Goal: Transaction & Acquisition: Book appointment/travel/reservation

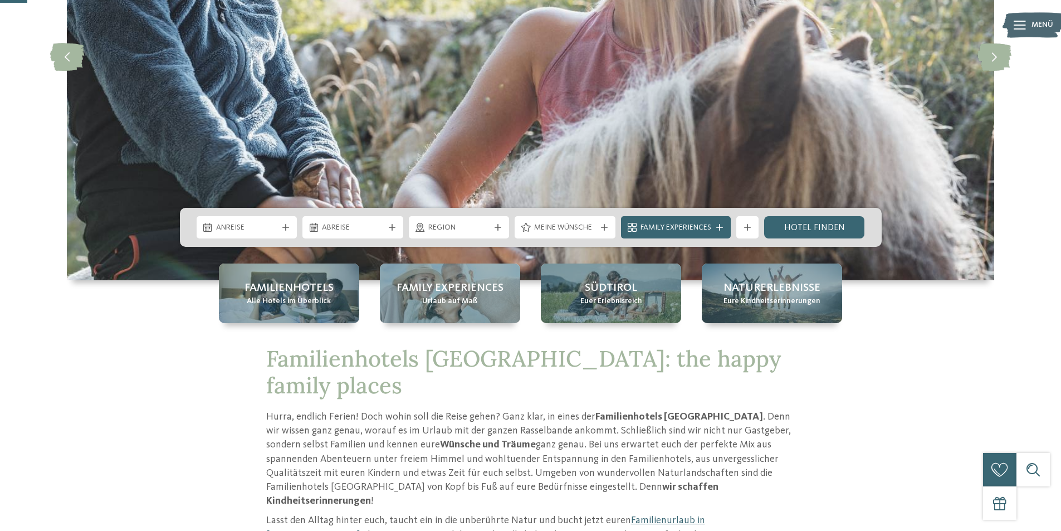
scroll to position [223, 0]
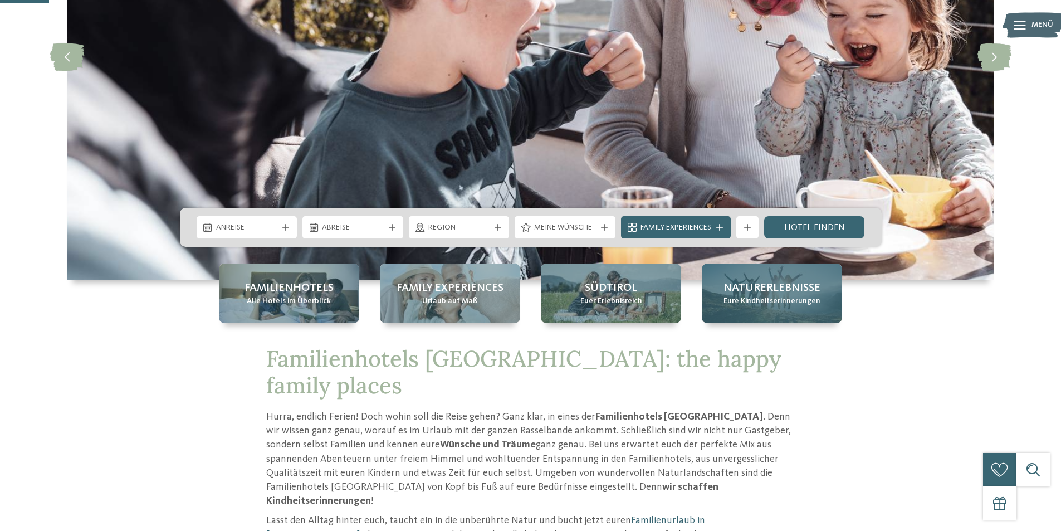
click at [798, 297] on span "Eure Kindheitserinnerungen" at bounding box center [771, 301] width 97 height 11
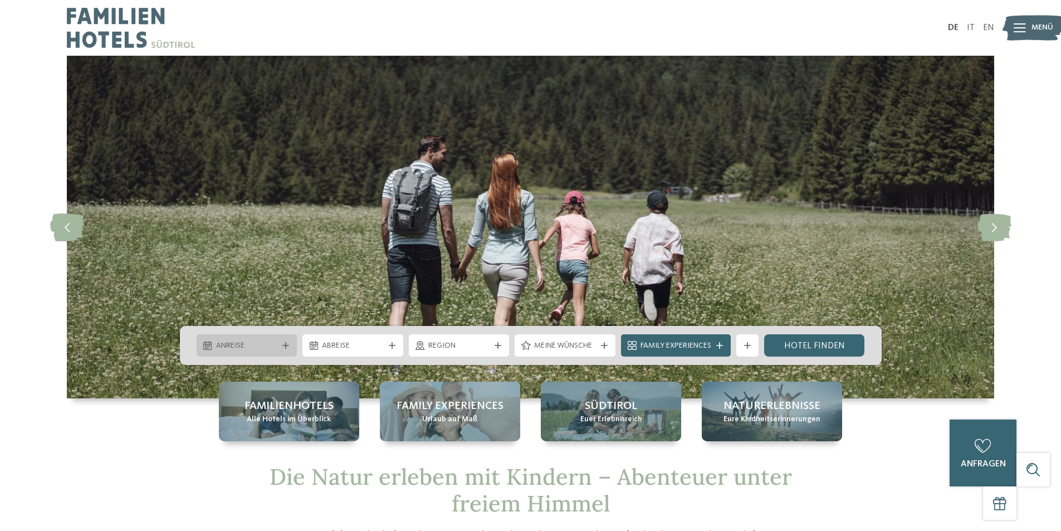
click at [247, 342] on span "Anreise" at bounding box center [247, 345] width 62 height 11
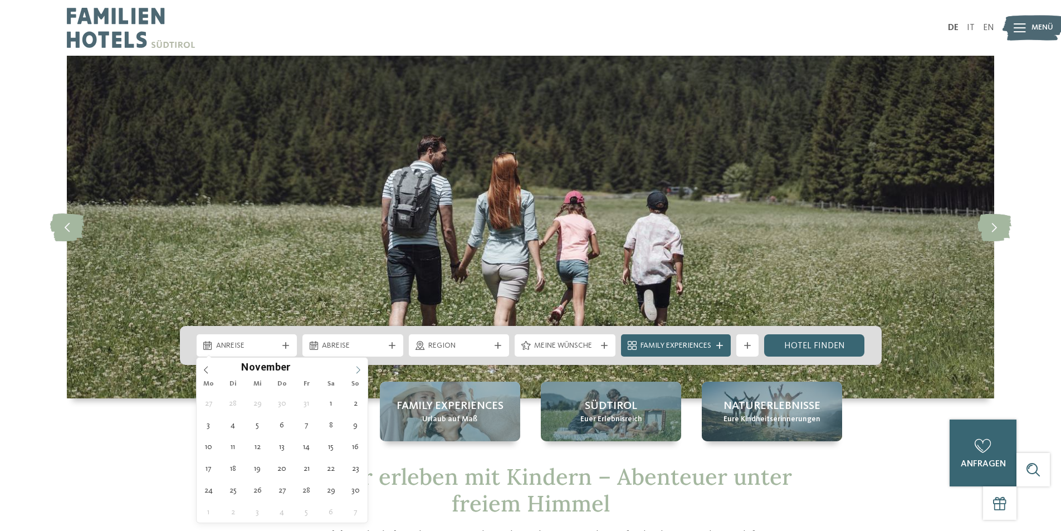
click at [364, 366] on span at bounding box center [358, 366] width 19 height 19
click at [361, 366] on icon at bounding box center [358, 370] width 8 height 8
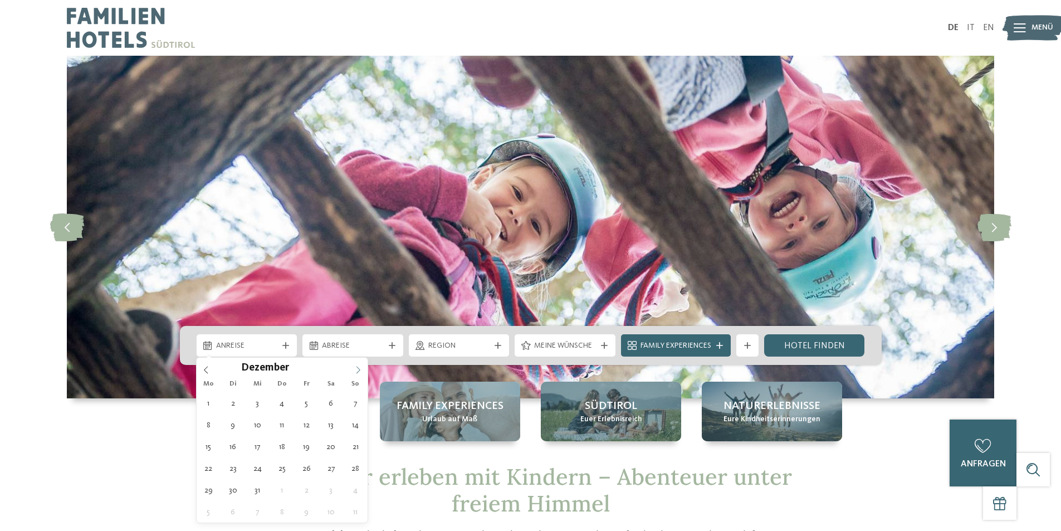
type input "****"
click at [361, 366] on icon at bounding box center [358, 370] width 8 height 8
click at [362, 366] on icon at bounding box center [358, 370] width 8 height 8
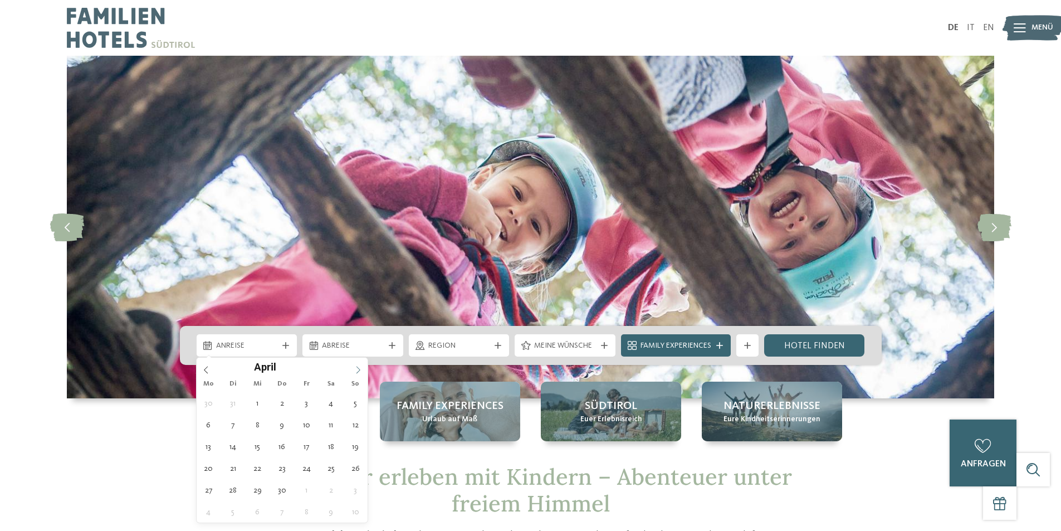
click at [364, 366] on span at bounding box center [358, 366] width 19 height 19
type div "01.05.2026"
type input "****"
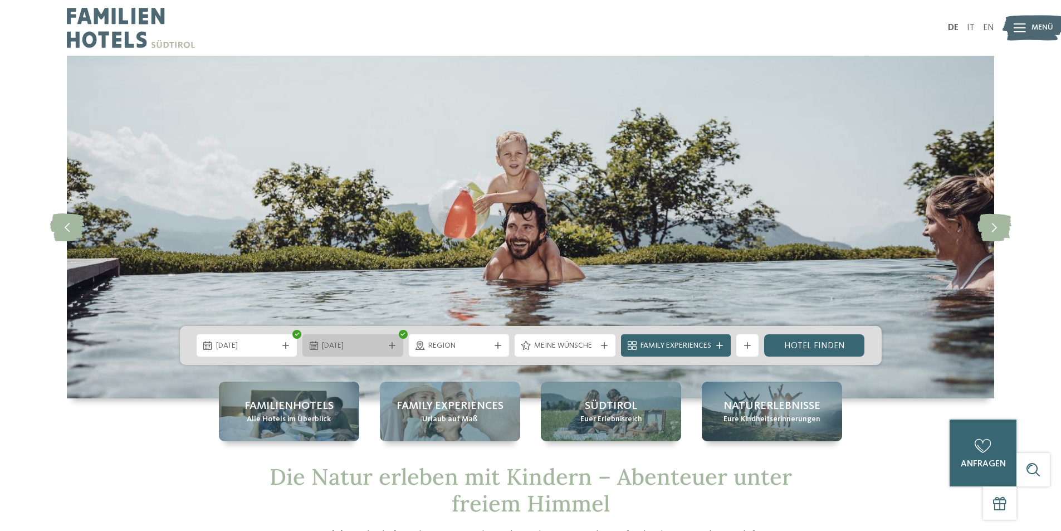
click at [384, 349] on div "01.05.2026" at bounding box center [352, 345] width 67 height 12
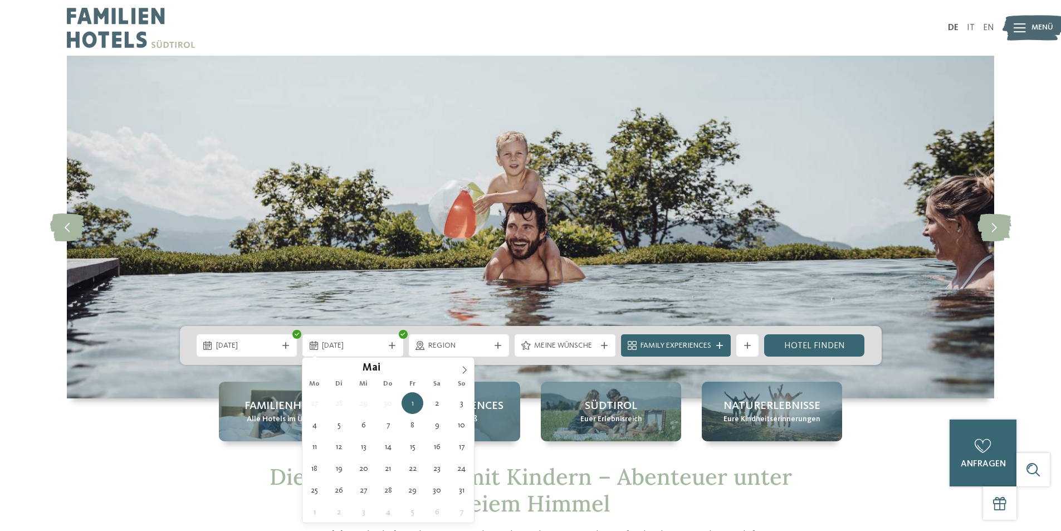
type div "03.05.2026"
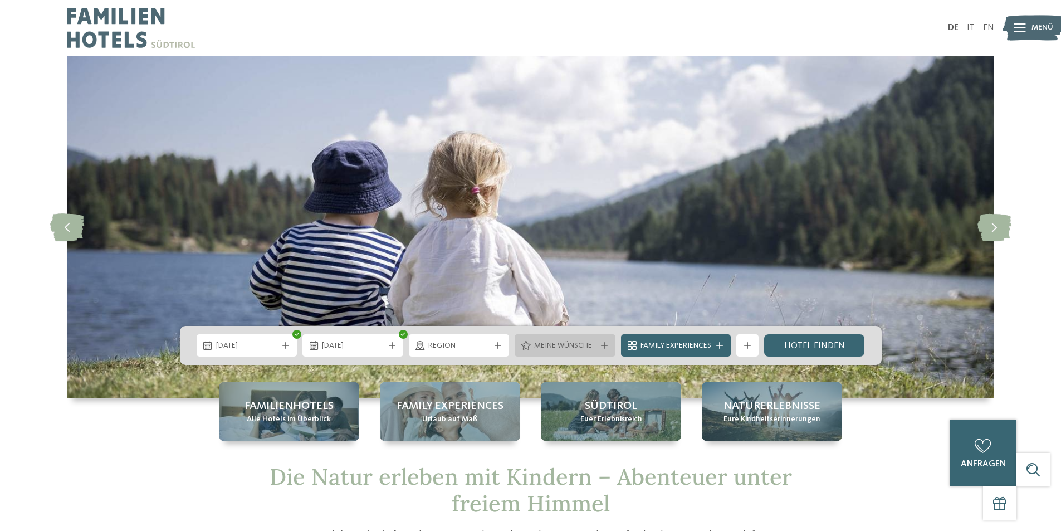
click at [599, 344] on div at bounding box center [604, 345] width 11 height 7
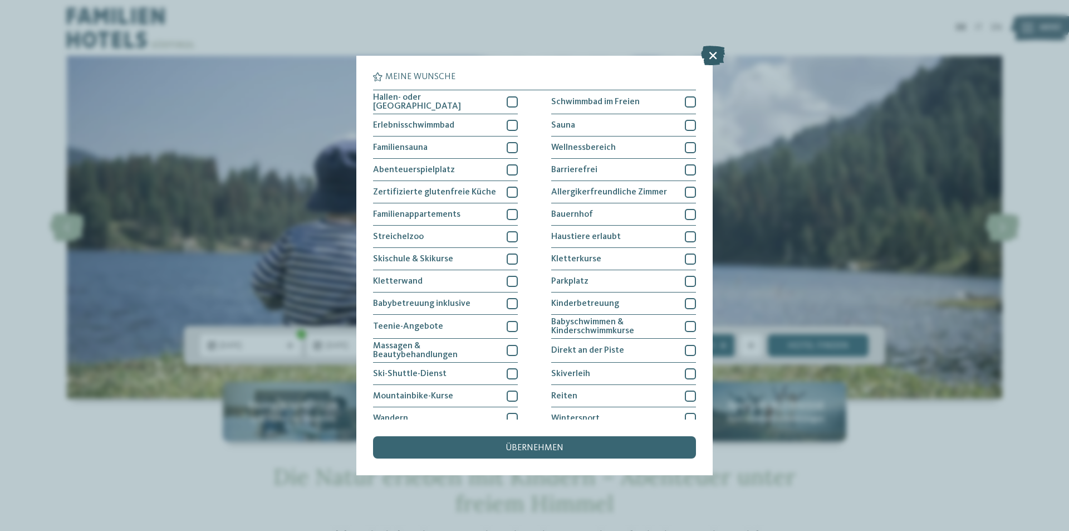
click at [710, 60] on icon at bounding box center [713, 55] width 24 height 19
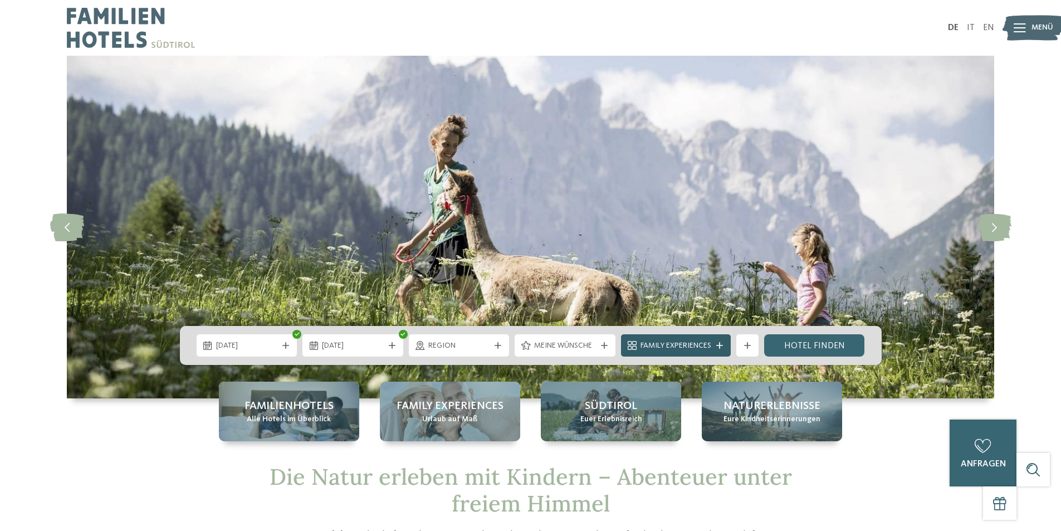
click at [720, 343] on icon at bounding box center [719, 345] width 7 height 7
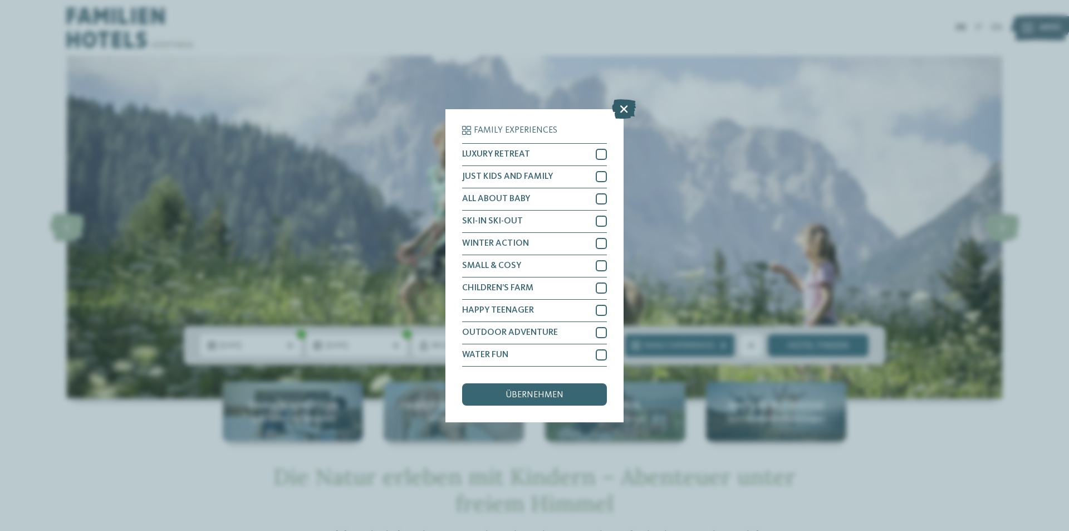
click at [617, 114] on icon at bounding box center [624, 108] width 24 height 19
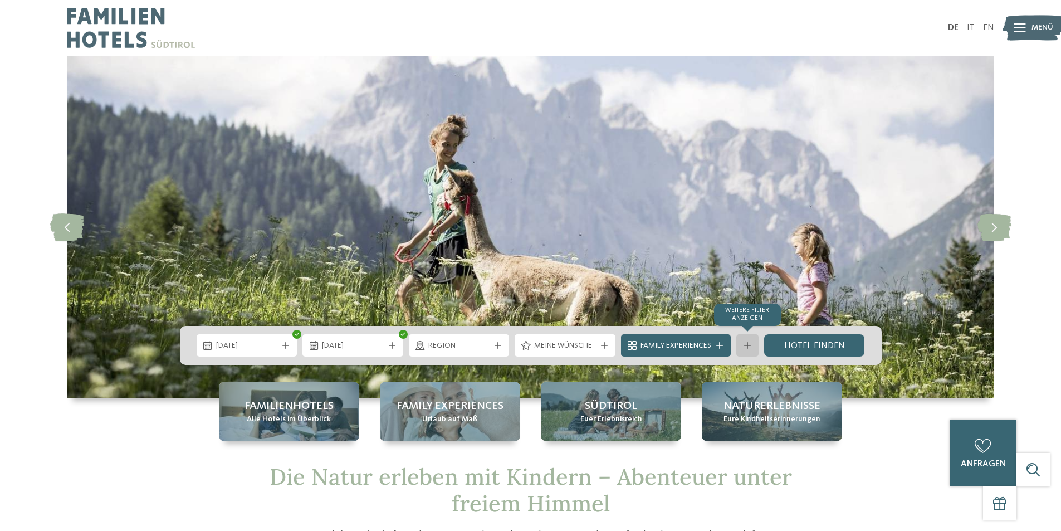
click at [749, 342] on icon at bounding box center [747, 345] width 7 height 7
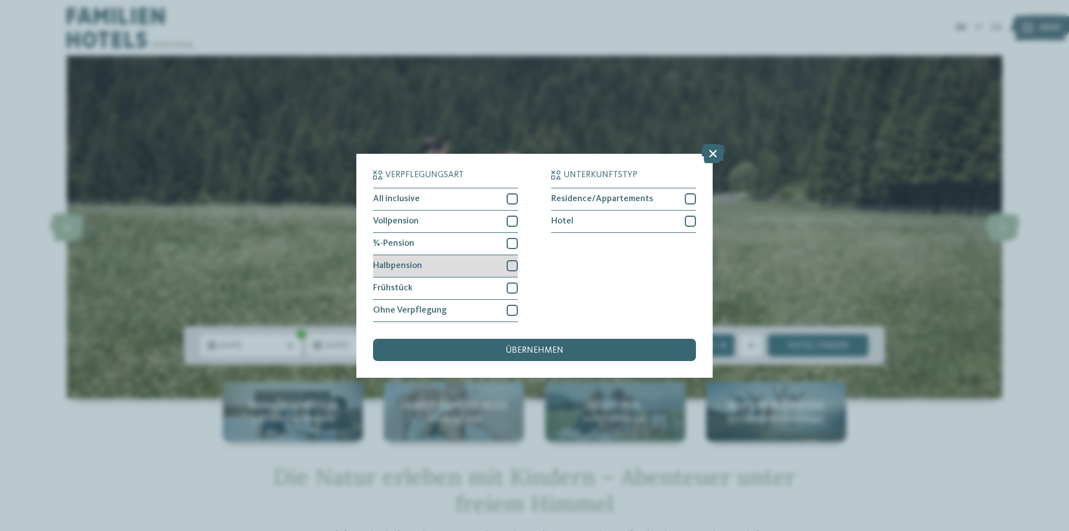
click at [513, 264] on div at bounding box center [512, 265] width 11 height 11
click at [535, 349] on span "übernehmen" at bounding box center [535, 350] width 58 height 9
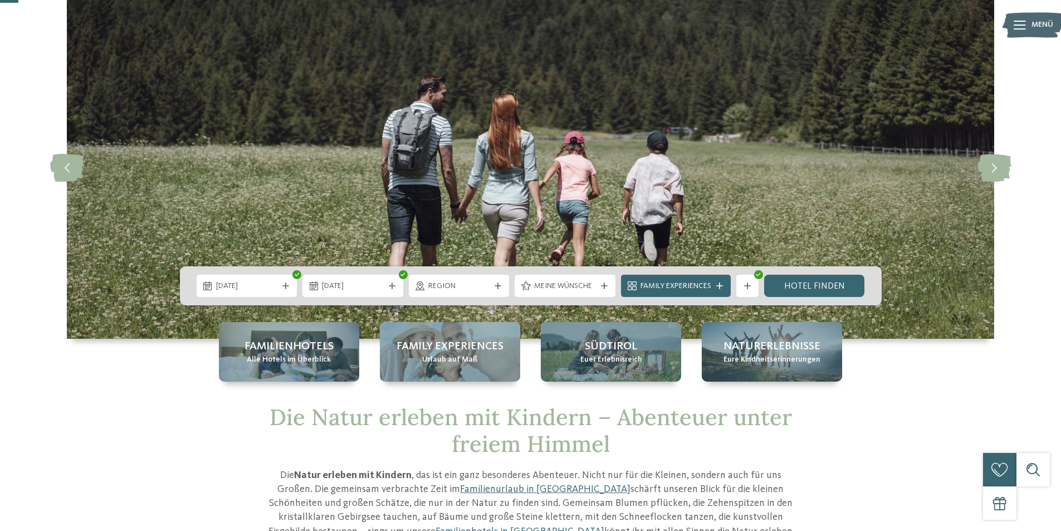
scroll to position [56, 0]
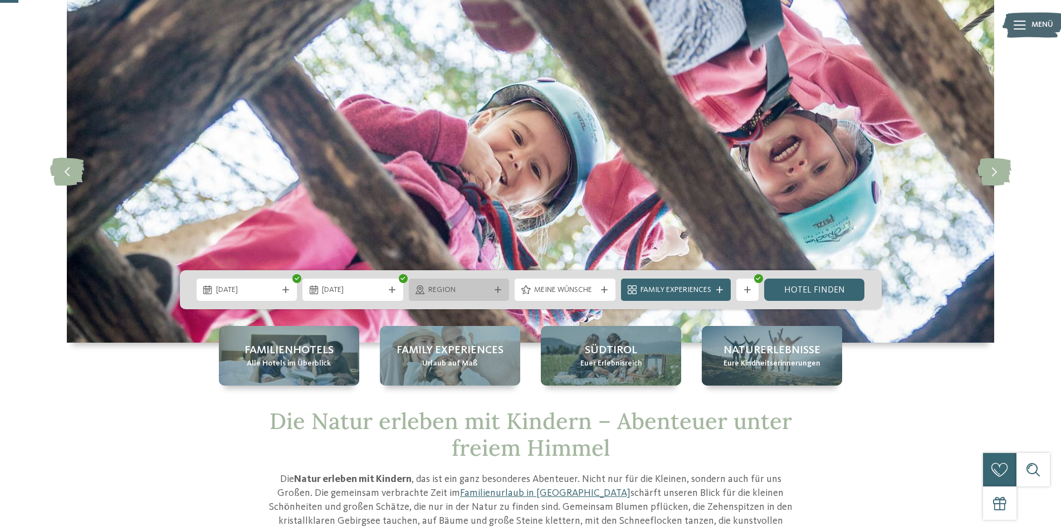
click at [508, 287] on div "Region" at bounding box center [459, 289] width 101 height 22
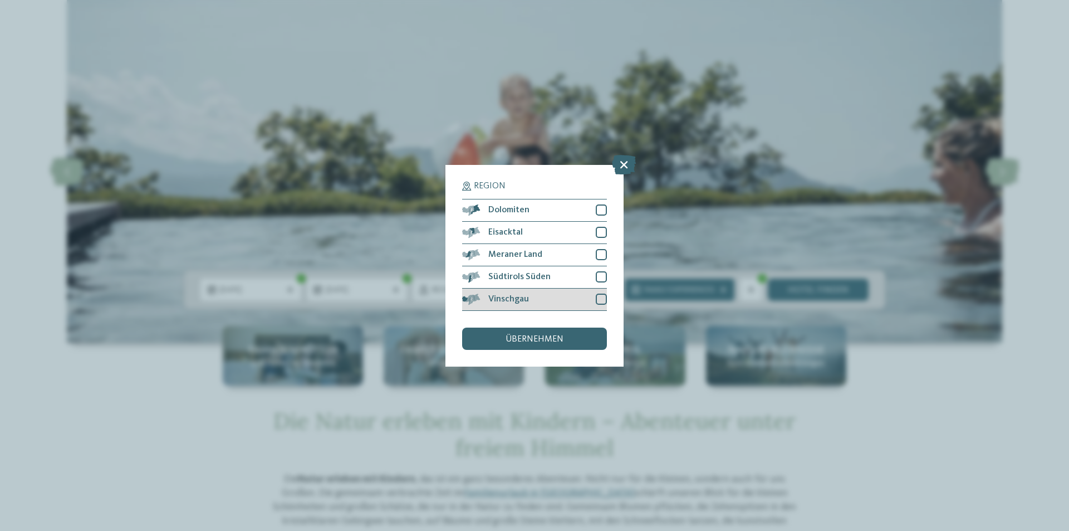
click at [602, 301] on div at bounding box center [601, 298] width 11 height 11
click at [603, 258] on div at bounding box center [601, 254] width 11 height 11
click at [555, 342] on span "übernehmen" at bounding box center [535, 339] width 58 height 9
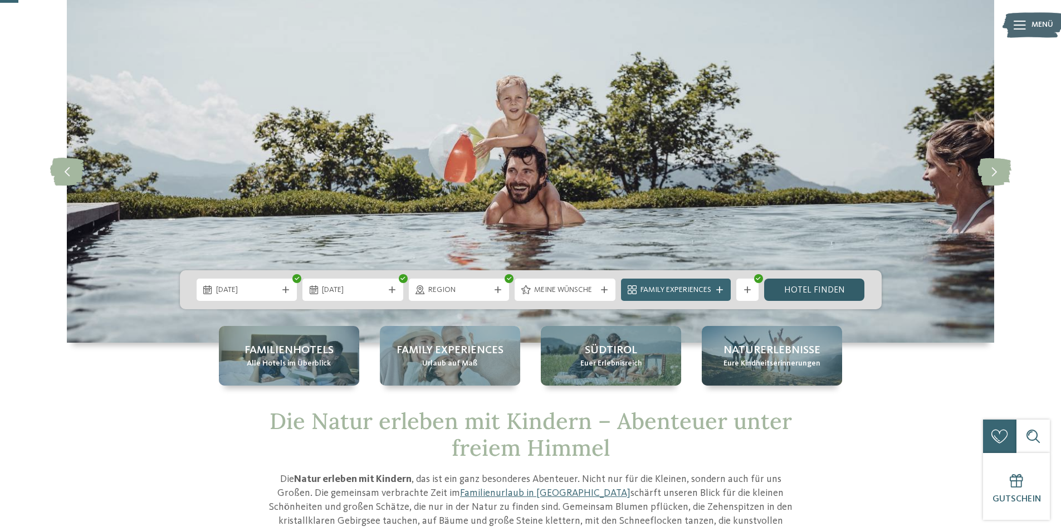
click at [821, 295] on link "Hotel finden" at bounding box center [814, 289] width 101 height 22
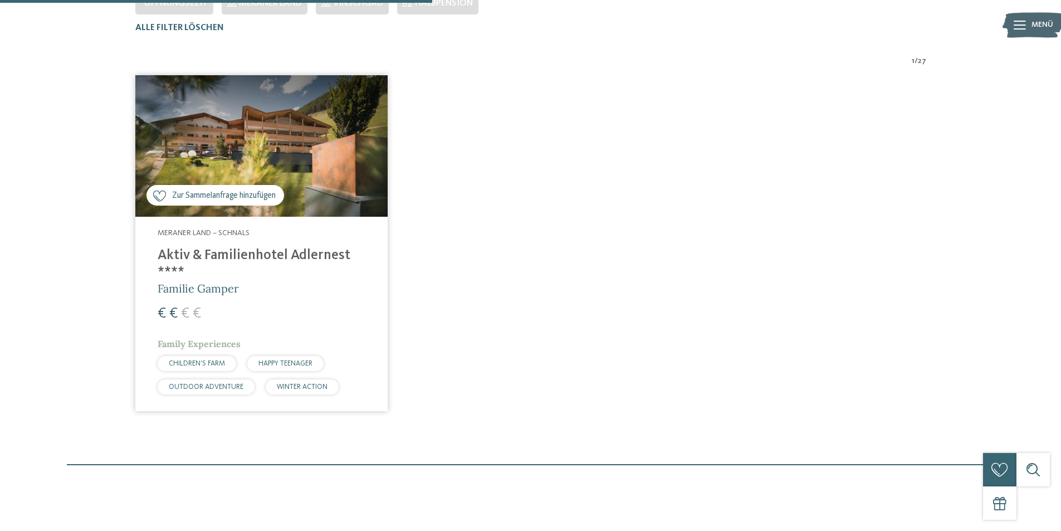
scroll to position [365, 0]
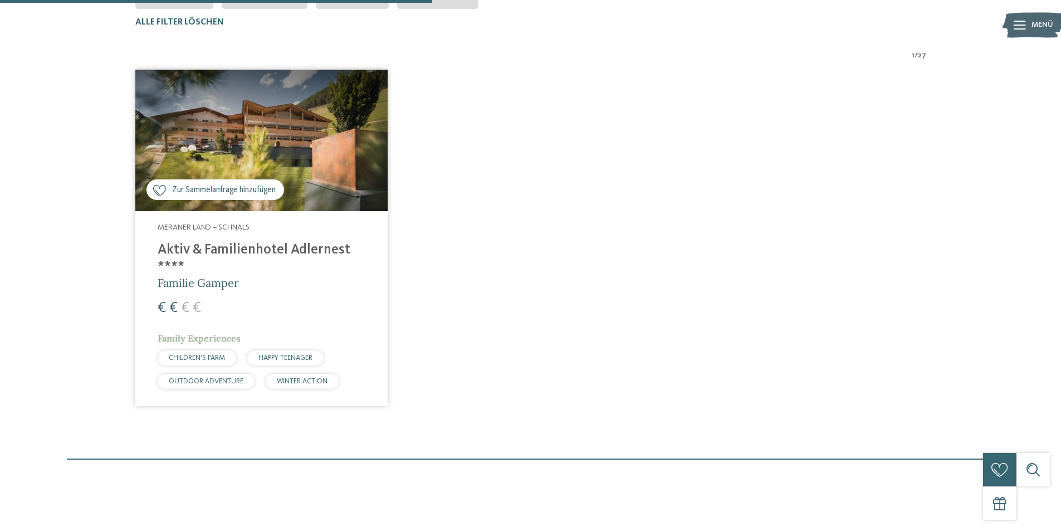
click at [227, 245] on h4 "Aktiv & Familienhotel Adlernest ****" at bounding box center [262, 258] width 208 height 33
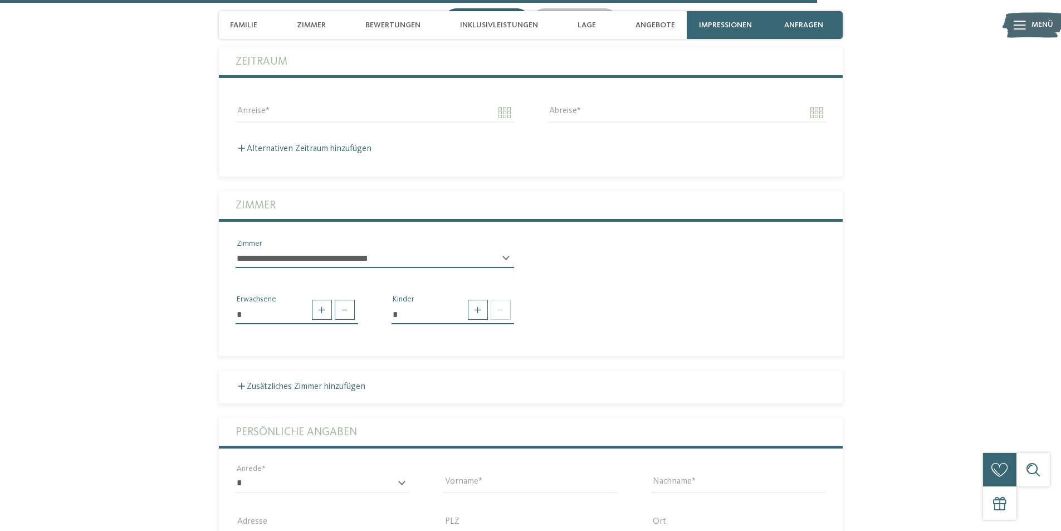
scroll to position [2895, 0]
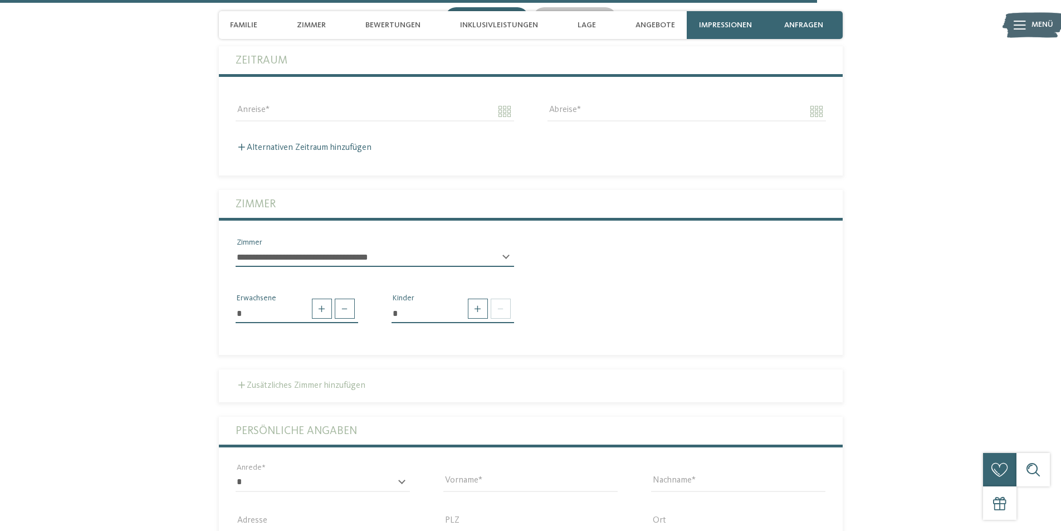
click at [252, 381] on label "Zusätzliches Zimmer hinzufügen" at bounding box center [301, 385] width 130 height 9
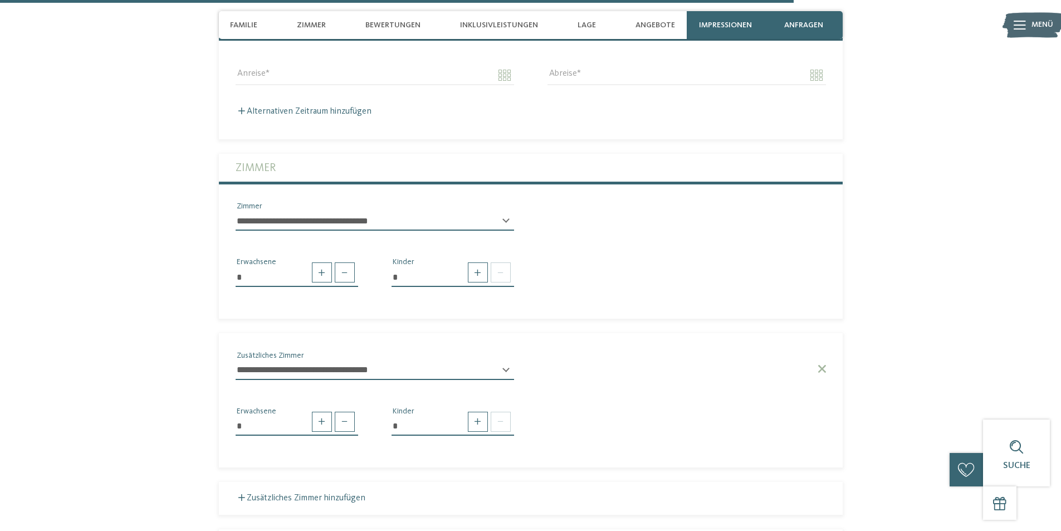
scroll to position [2951, 0]
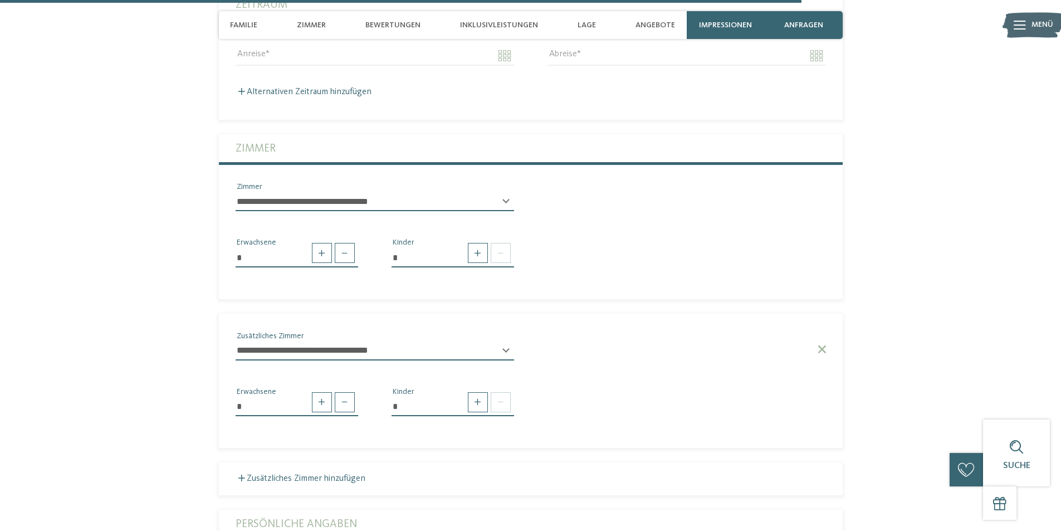
click at [275, 473] on div "Zusätzliches Zimmer hinzufügen" at bounding box center [531, 478] width 590 height 11
click at [482, 243] on span at bounding box center [478, 253] width 20 height 20
type input "*"
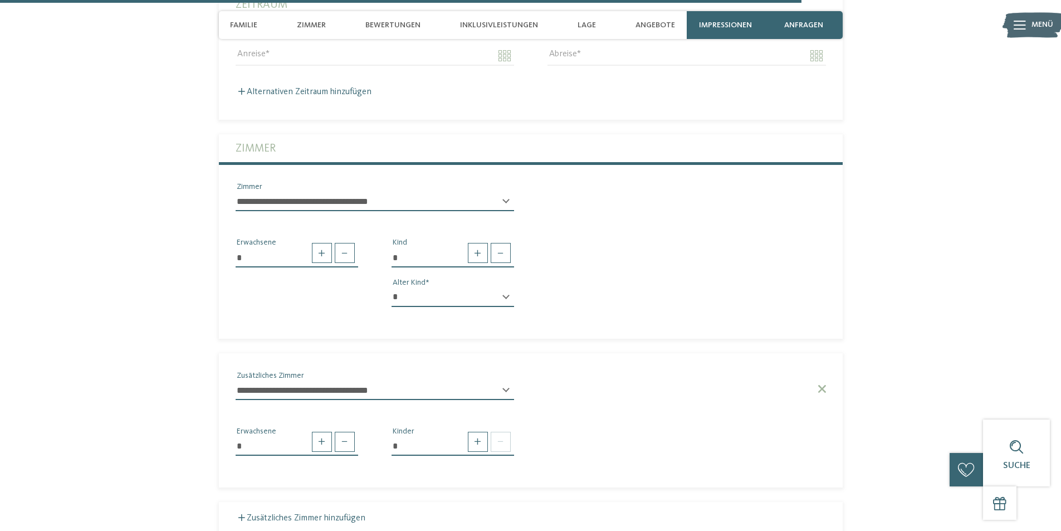
click at [507, 288] on div "* * * * * * * * * * * ** ** ** ** ** ** ** ** Alter Kind" at bounding box center [452, 302] width 122 height 28
click at [502, 288] on select "* * * * * * * * * * * ** ** ** ** ** ** ** **" at bounding box center [452, 297] width 122 height 19
select select "*"
click at [391, 288] on select "* * * * * * * * * * * ** ** ** ** ** ** ** **" at bounding box center [452, 297] width 122 height 19
click at [477, 243] on span at bounding box center [478, 253] width 20 height 20
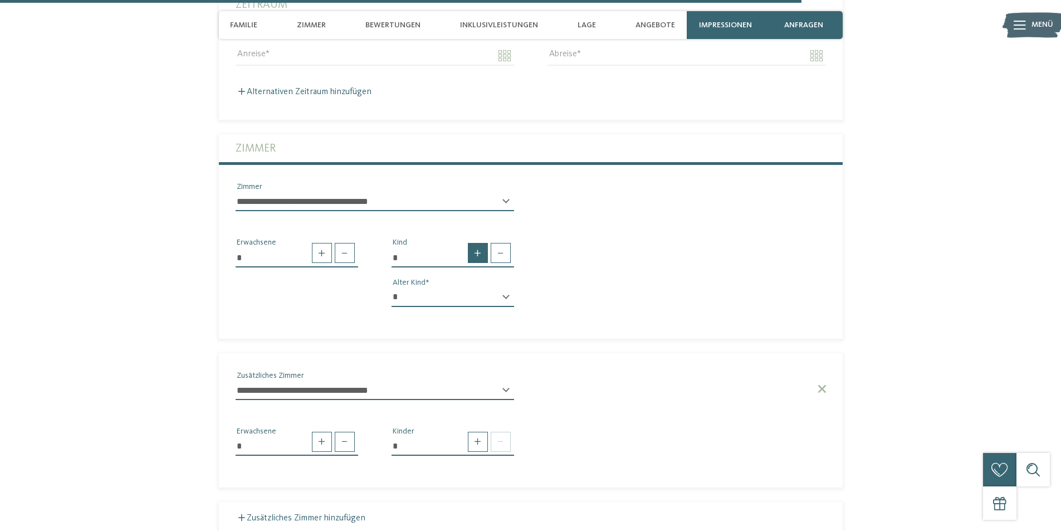
type input "*"
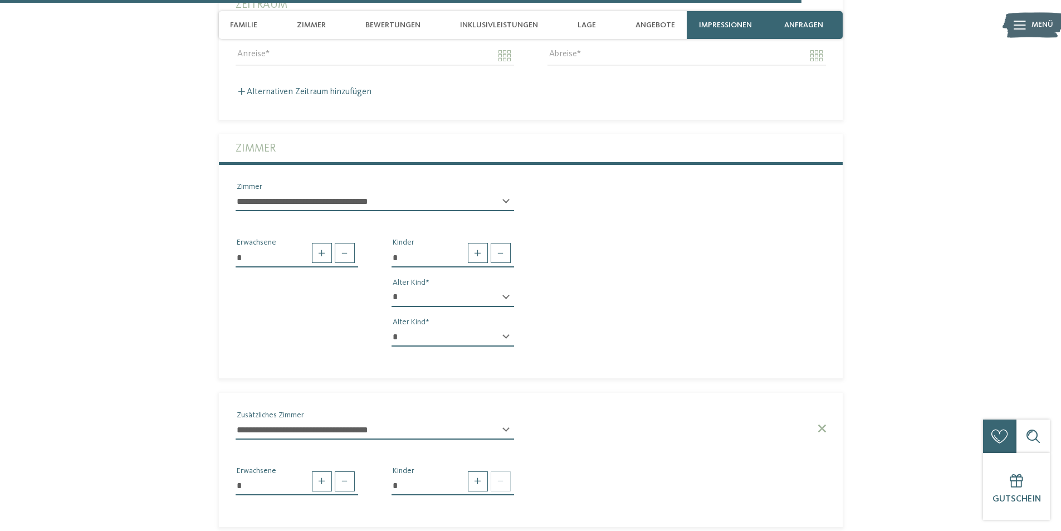
click at [503, 327] on select "* * * * * * * * * * * ** ** ** ** ** ** ** **" at bounding box center [452, 336] width 122 height 19
select select "*"
click at [391, 327] on select "* * * * * * * * * * * ** ** ** ** ** ** ** **" at bounding box center [452, 336] width 122 height 19
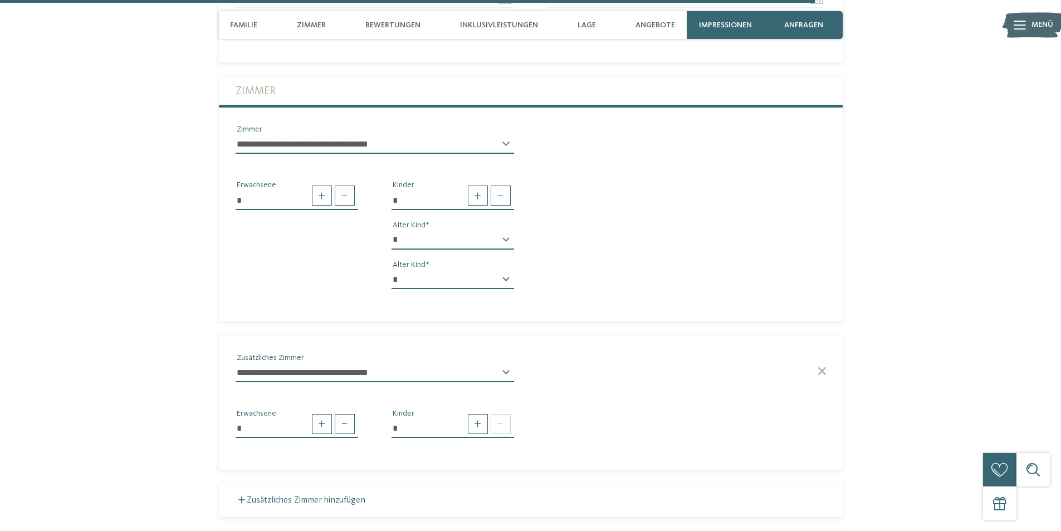
scroll to position [3062, 0]
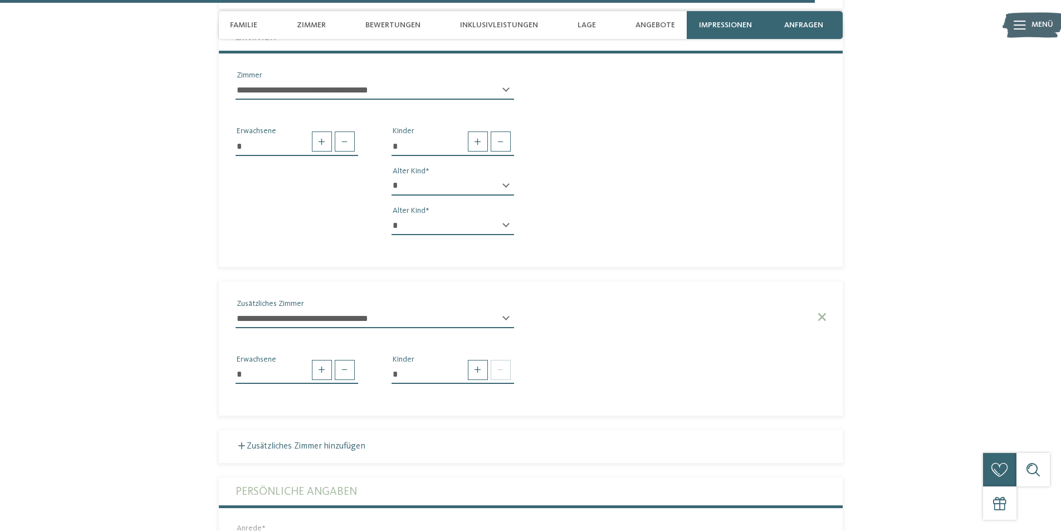
click at [267, 441] on div "Zusätzliches Zimmer hinzufügen" at bounding box center [531, 446] width 590 height 11
click at [291, 441] on div "Zusätzliches Zimmer hinzufügen" at bounding box center [531, 446] width 590 height 11
click at [297, 442] on label "Zusätzliches Zimmer hinzufügen" at bounding box center [301, 446] width 130 height 9
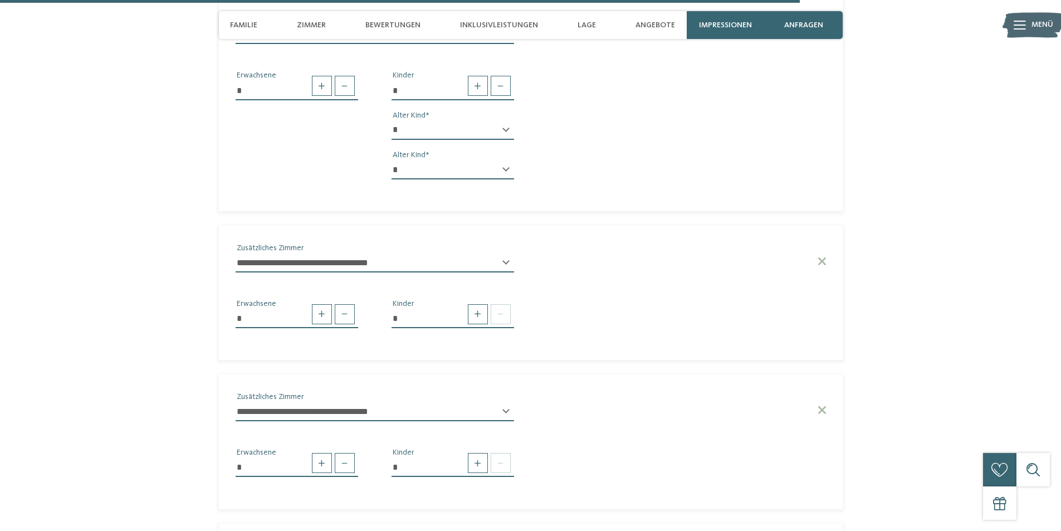
scroll to position [2784, 0]
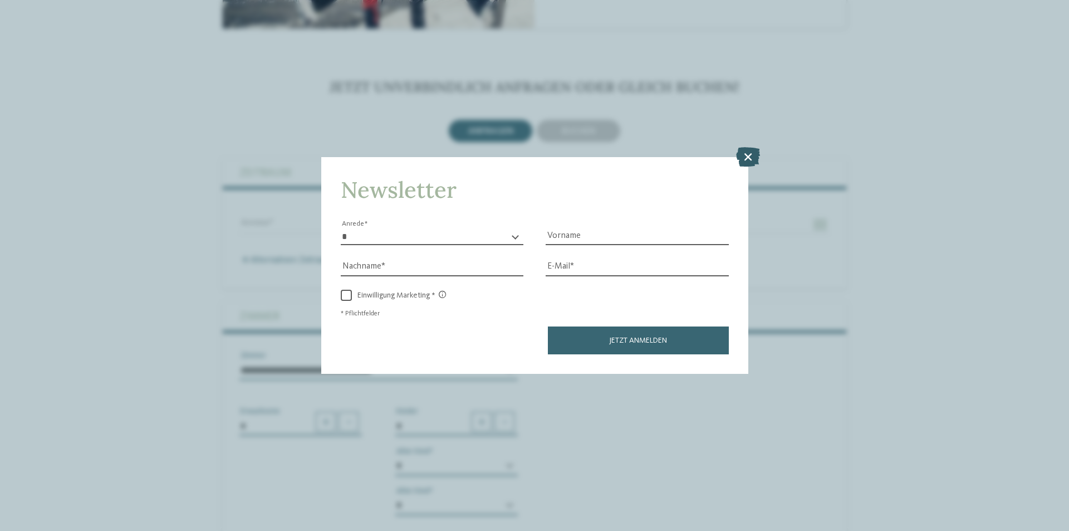
click at [751, 155] on icon at bounding box center [748, 156] width 24 height 19
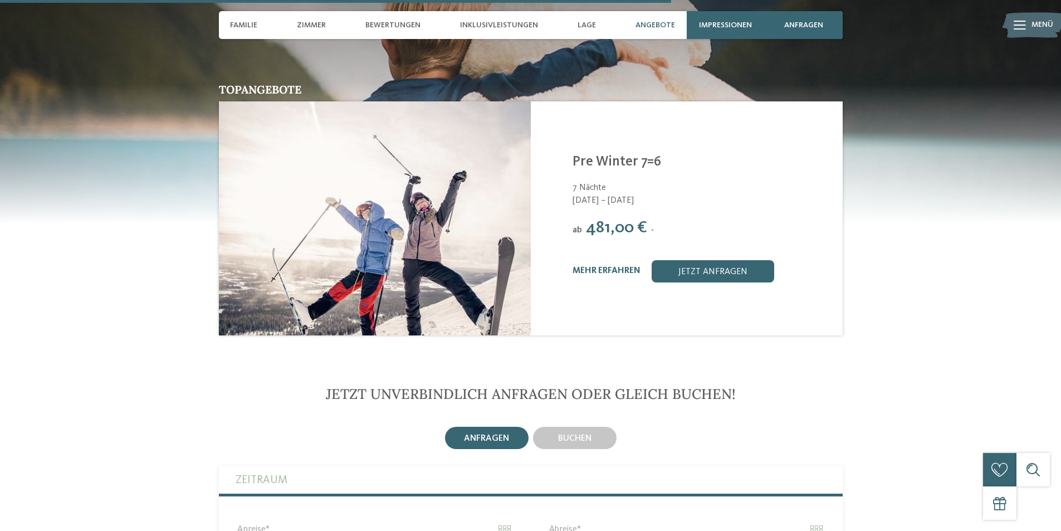
scroll to position [2617, 0]
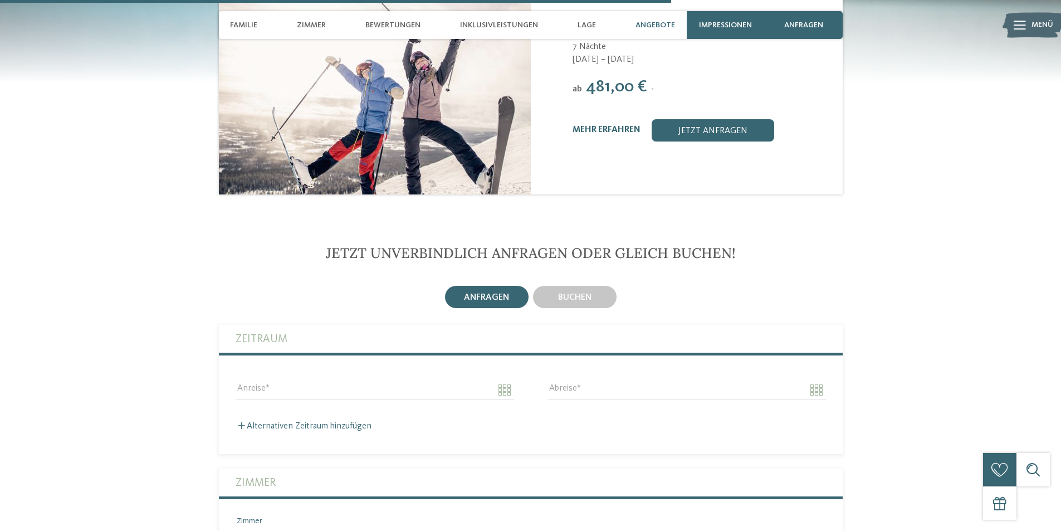
click at [315, 370] on div "Anreise" at bounding box center [375, 390] width 312 height 40
click at [309, 380] on input "Anreise" at bounding box center [375, 389] width 278 height 19
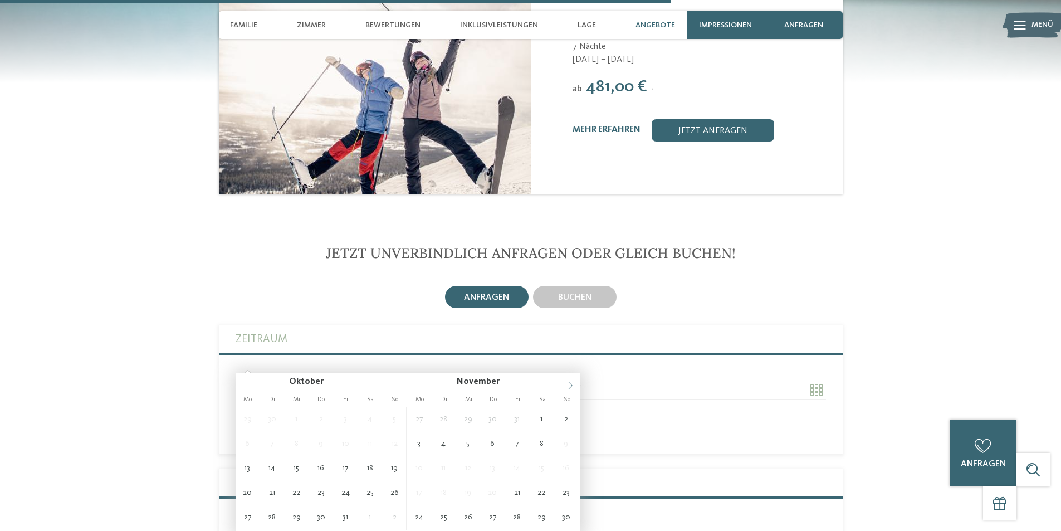
click at [565, 380] on span at bounding box center [570, 382] width 19 height 19
type input "****"
click at [565, 380] on span at bounding box center [570, 382] width 19 height 19
type input "****"
click at [565, 380] on span at bounding box center [570, 382] width 19 height 19
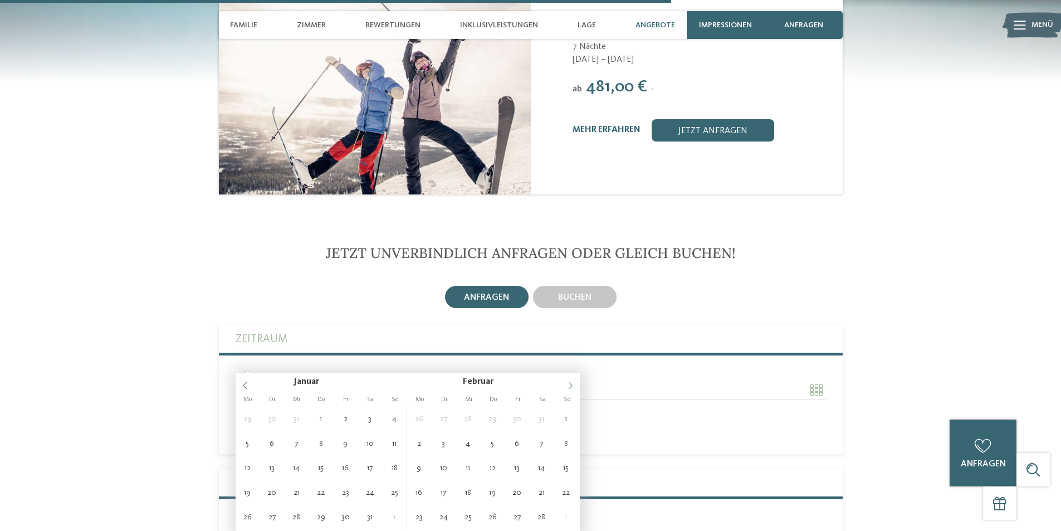
click at [565, 380] on span at bounding box center [570, 382] width 19 height 19
type input "**********"
type input "****"
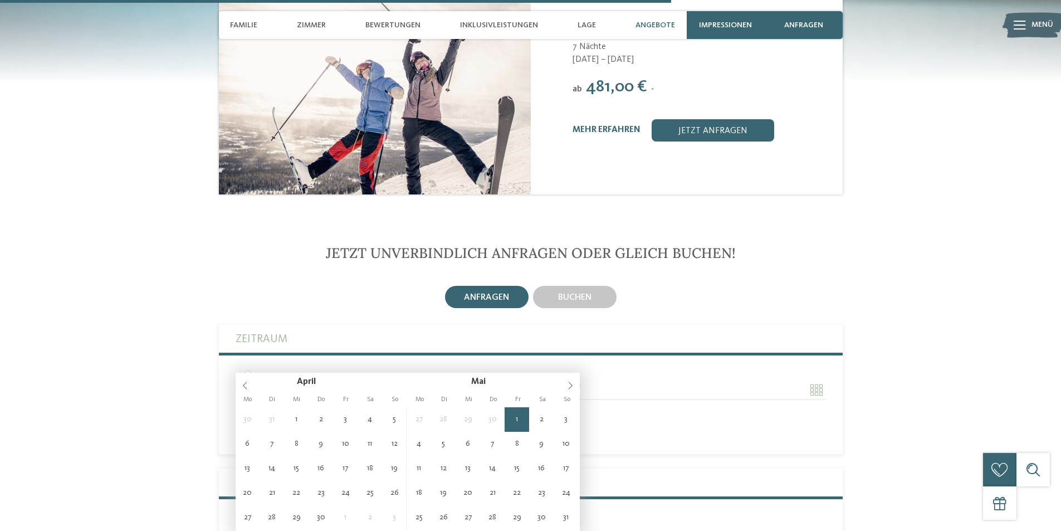
type input "****"
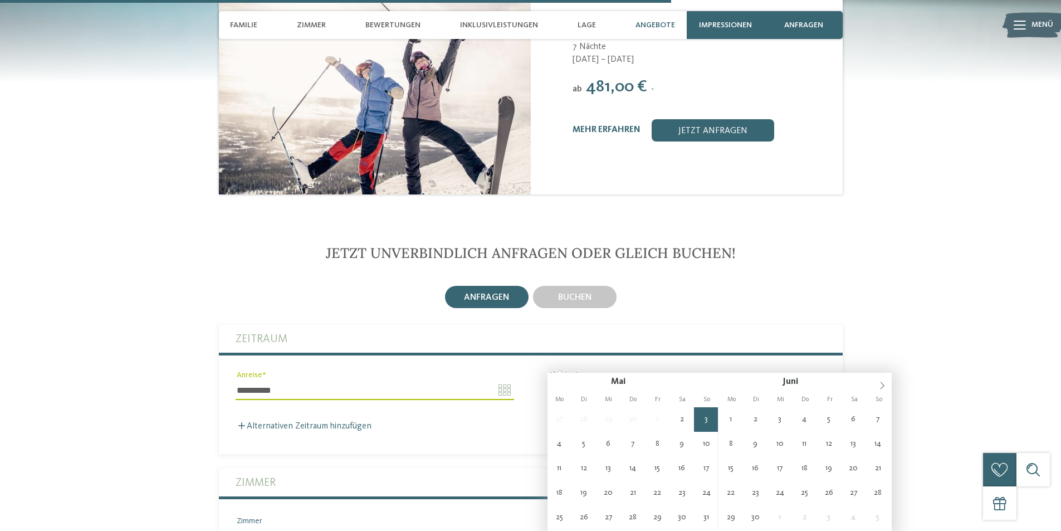
type input "**********"
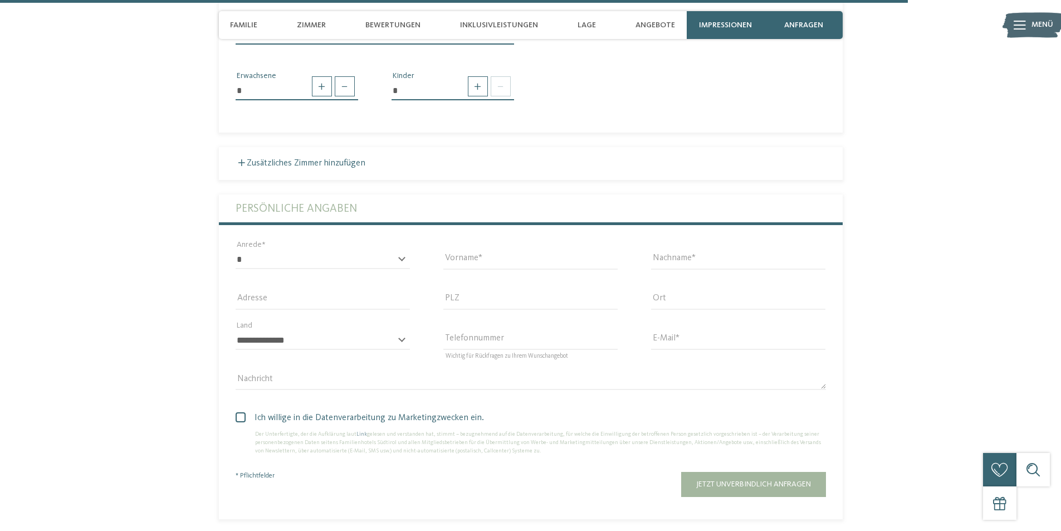
scroll to position [3564, 0]
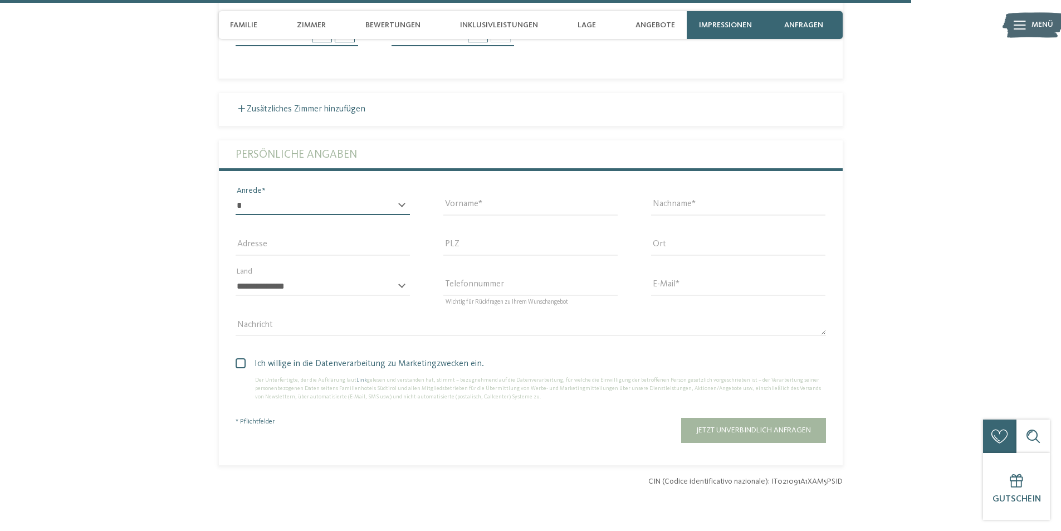
drag, startPoint x: 327, startPoint y: 175, endPoint x: 346, endPoint y: 173, distance: 19.0
click at [327, 196] on select "* **** **** ******* ******" at bounding box center [323, 205] width 174 height 19
select select "*"
click at [236, 196] on select "* **** **** ******* ******" at bounding box center [323, 205] width 174 height 19
click at [476, 196] on input "Vorname" at bounding box center [530, 205] width 174 height 19
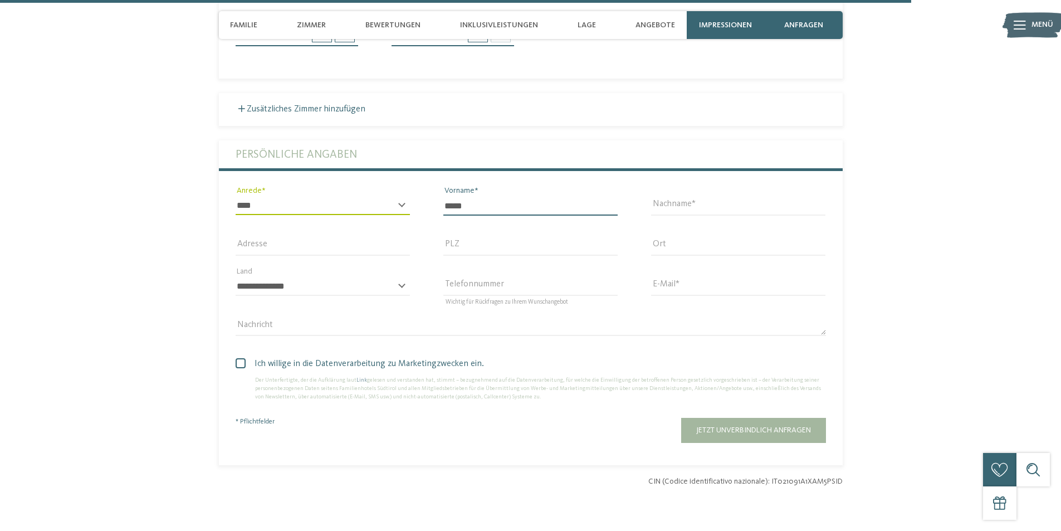
type input "*****"
click at [698, 196] on input "Nachname" at bounding box center [738, 205] width 174 height 19
type input "*********"
click at [698, 277] on input "E-Mail" at bounding box center [738, 286] width 174 height 19
type input "**********"
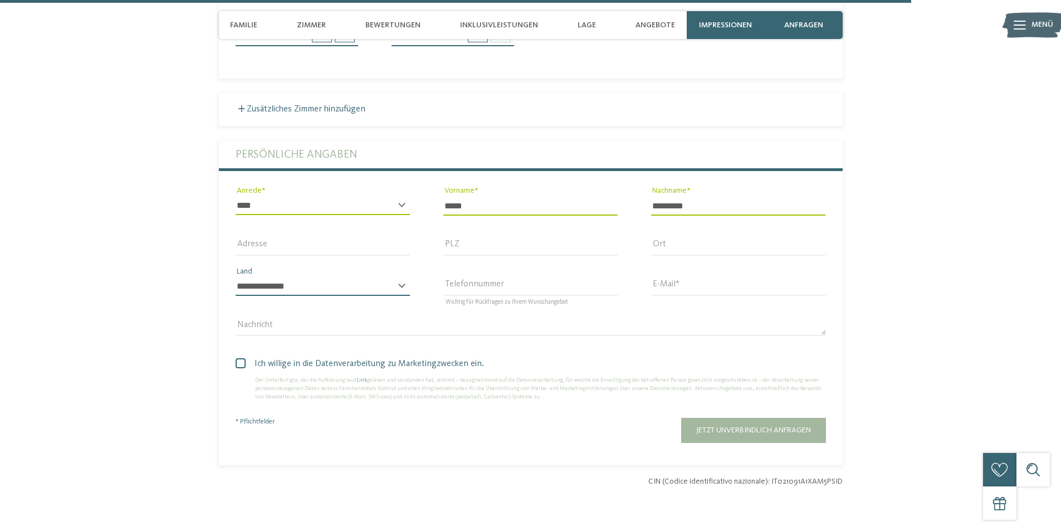
click at [390, 277] on select "**********" at bounding box center [323, 286] width 174 height 19
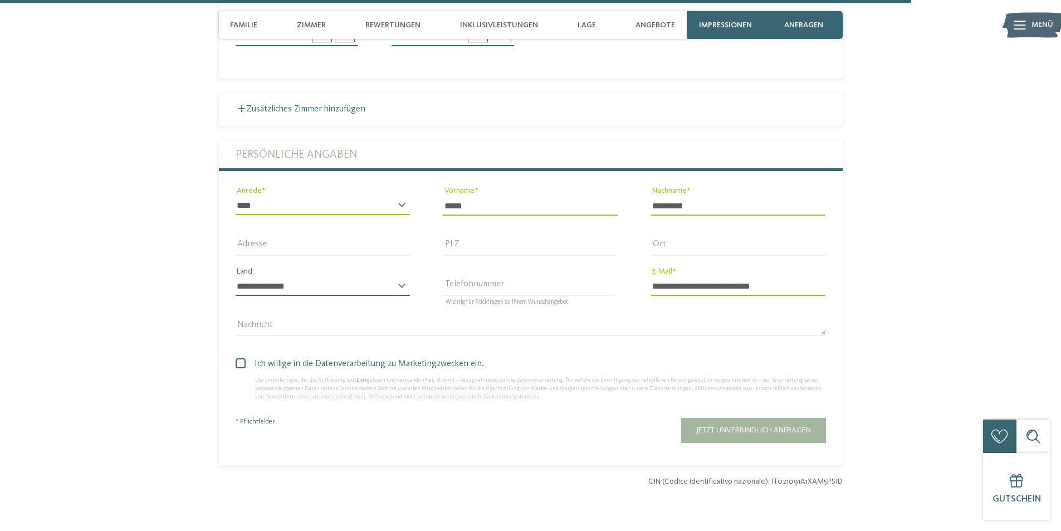
select select "**"
click at [236, 277] on select "**********" at bounding box center [323, 286] width 174 height 19
click at [236, 358] on span at bounding box center [241, 363] width 10 height 10
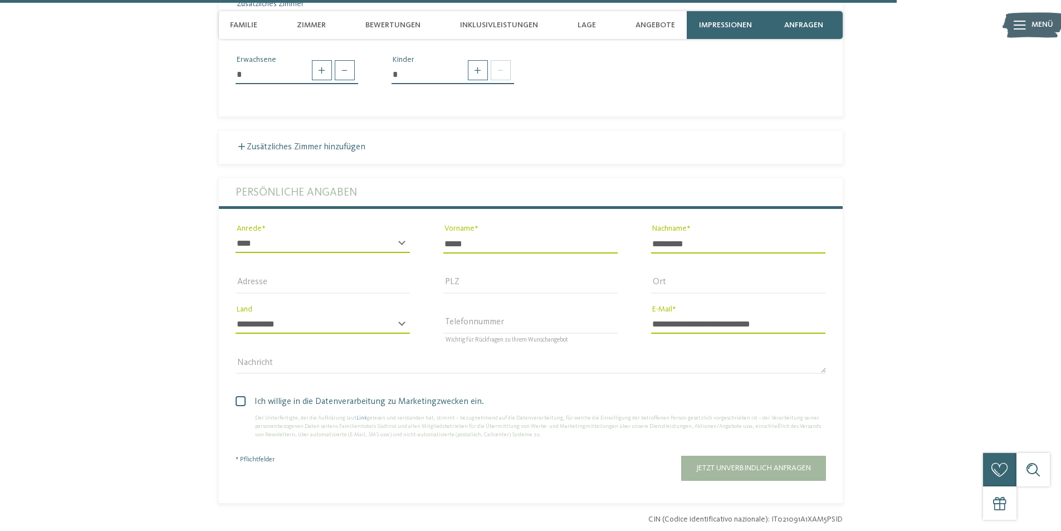
scroll to position [3508, 0]
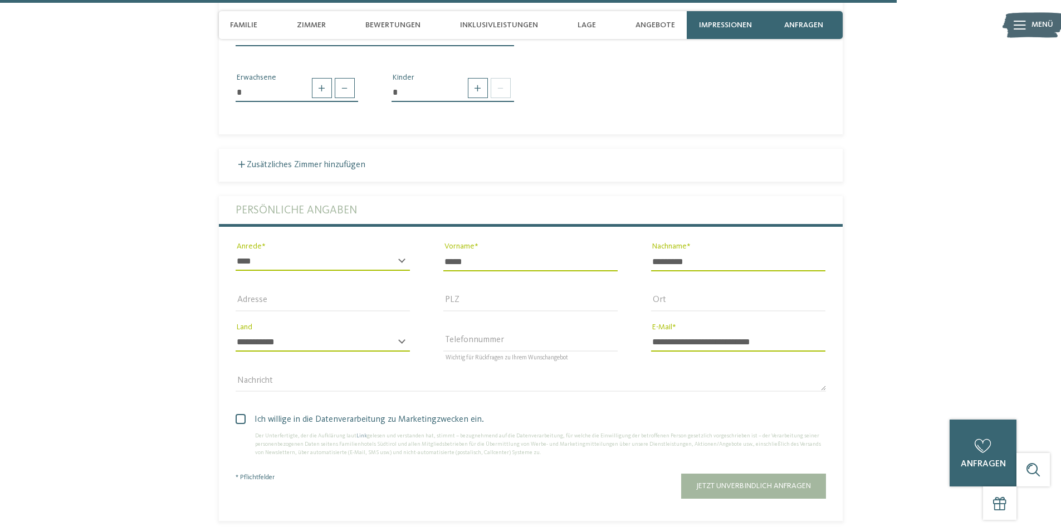
click at [0, 0] on span at bounding box center [0, 0] width 0 height 0
click at [238, 414] on span at bounding box center [241, 419] width 10 height 10
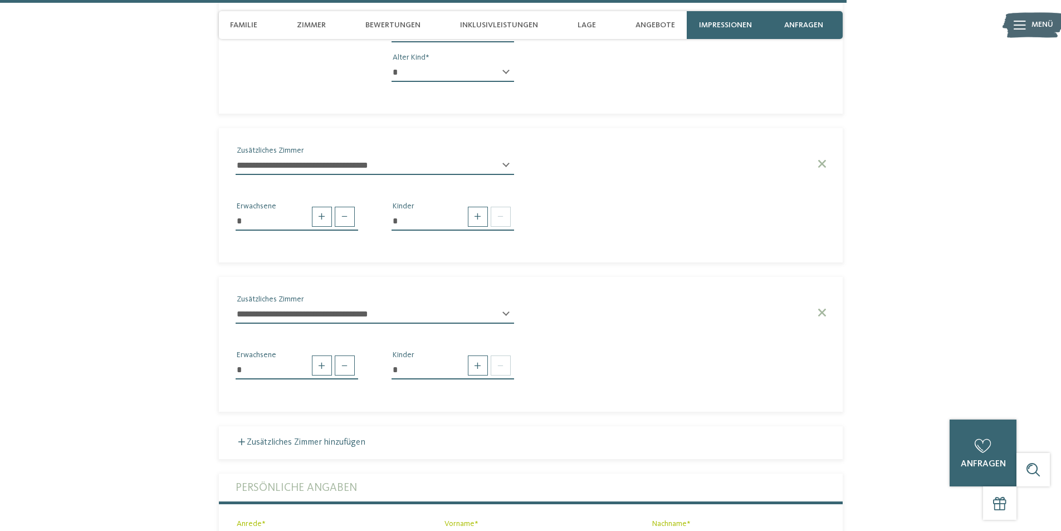
scroll to position [3229, 0]
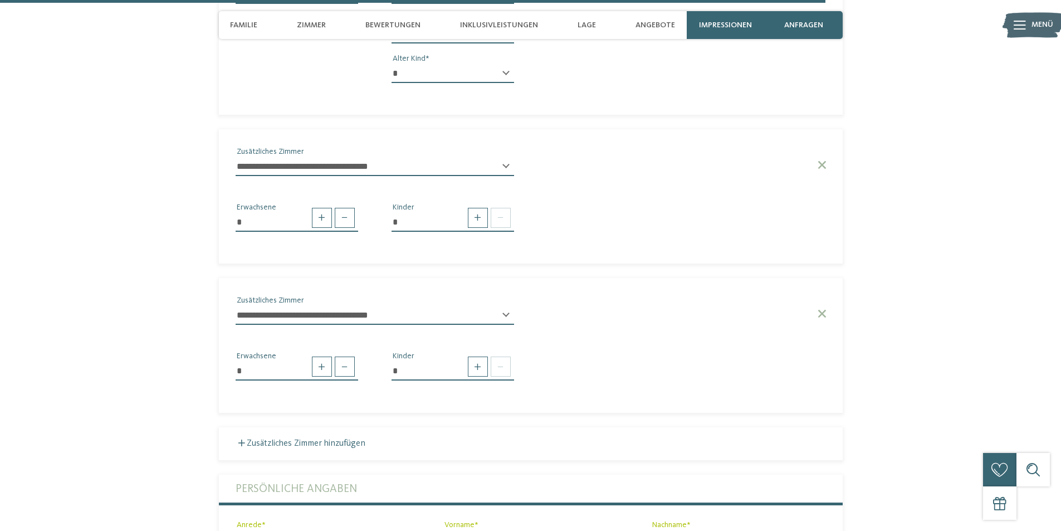
click at [365, 306] on select "**********" at bounding box center [375, 315] width 278 height 19
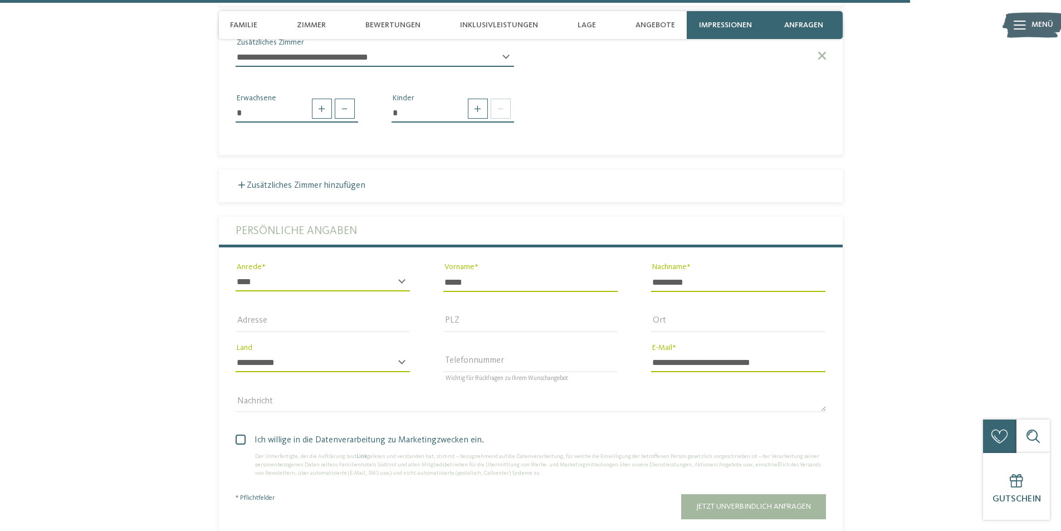
scroll to position [3564, 0]
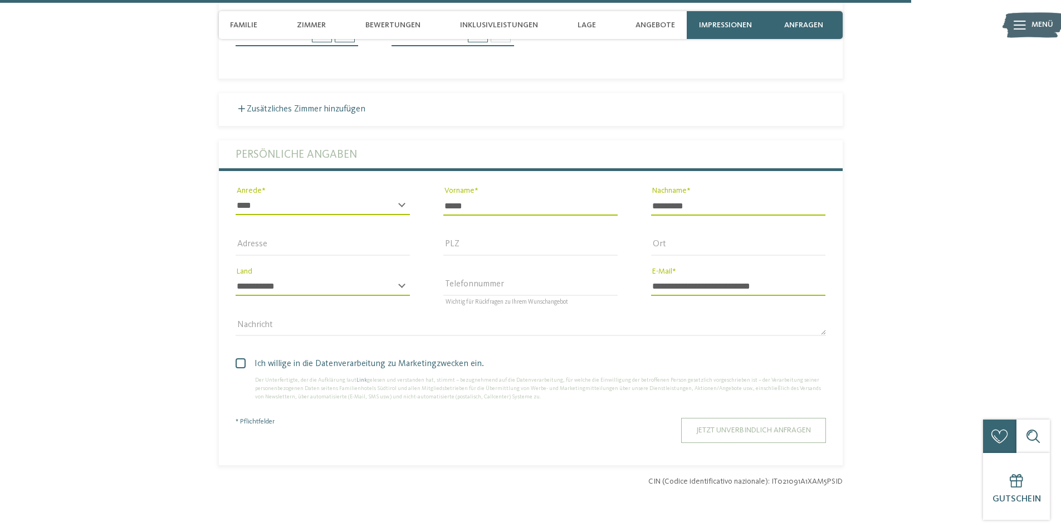
click at [782, 426] on span "Jetzt unverbindlich anfragen" at bounding box center [753, 430] width 115 height 8
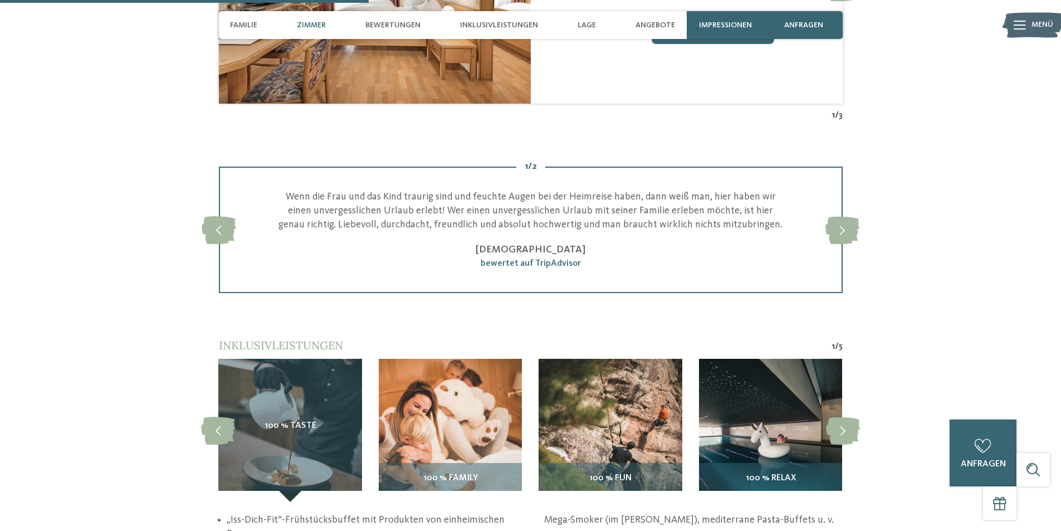
scroll to position [1168, 0]
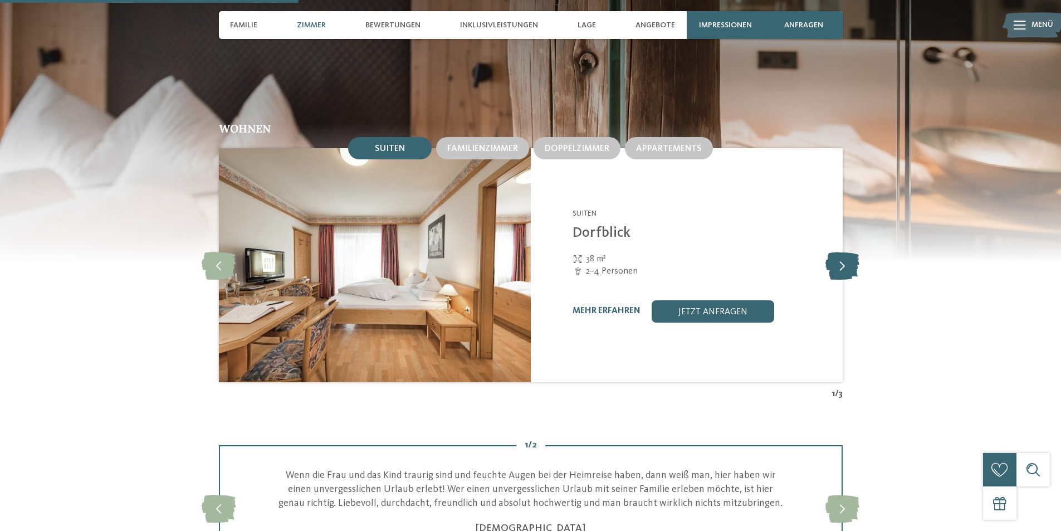
click at [831, 259] on icon at bounding box center [842, 265] width 34 height 28
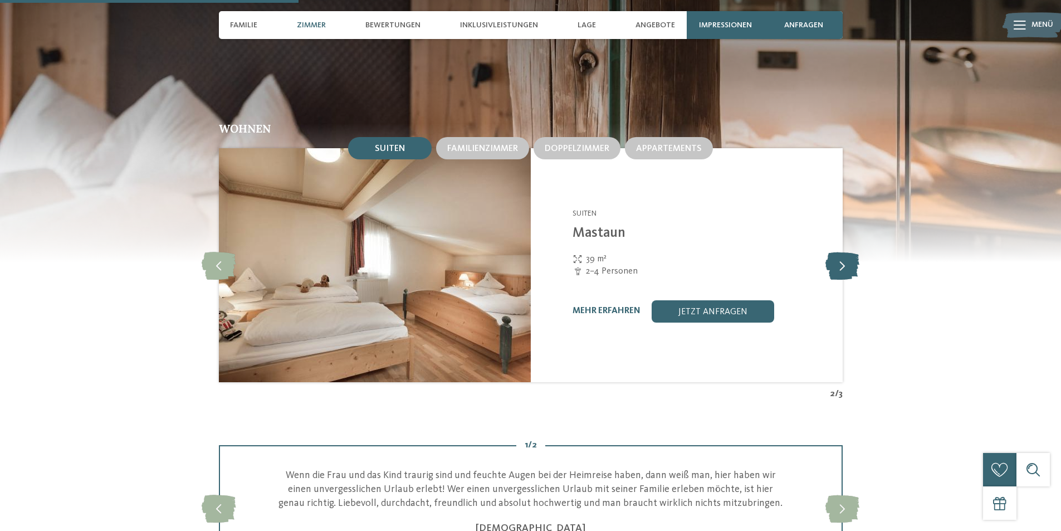
click at [831, 259] on icon at bounding box center [842, 265] width 34 height 28
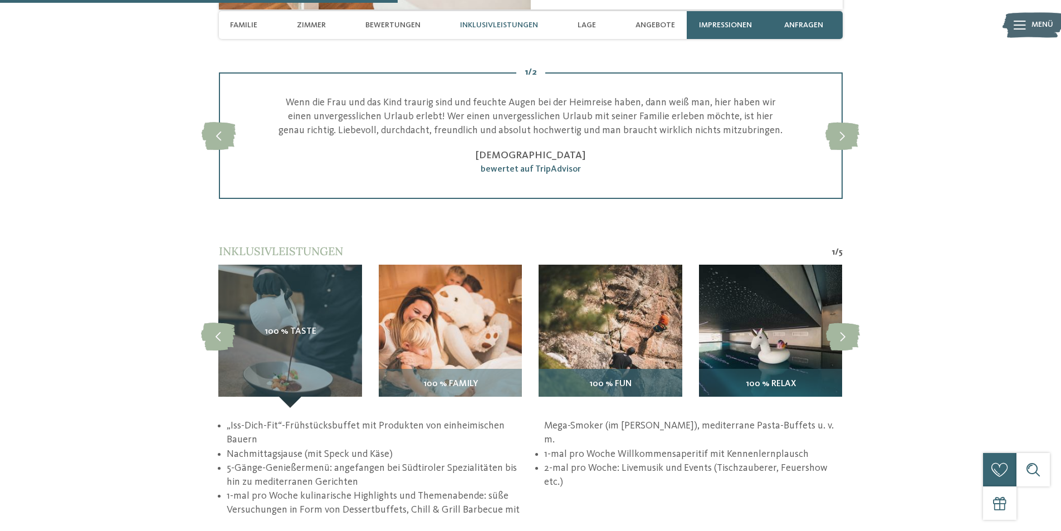
scroll to position [1557, 0]
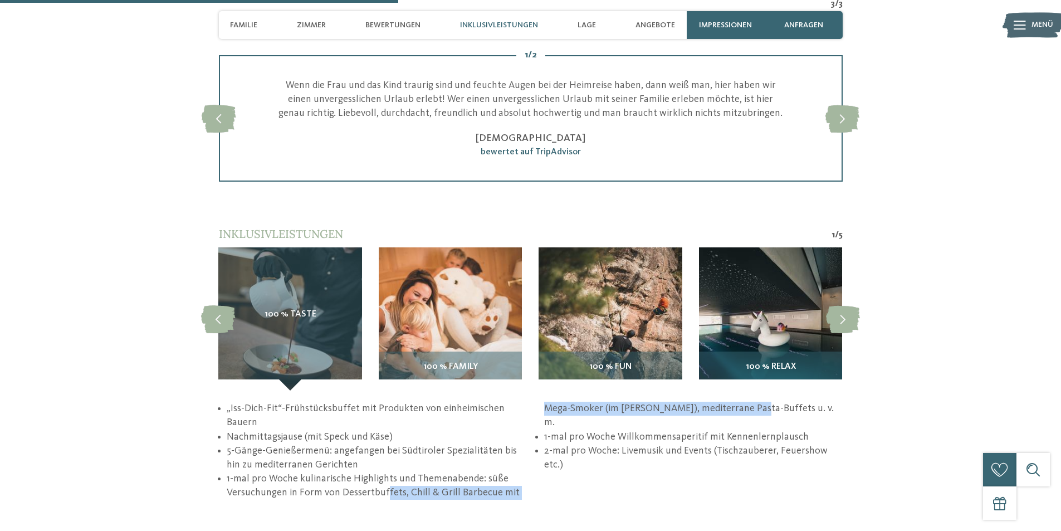
drag, startPoint x: 703, startPoint y: 424, endPoint x: 678, endPoint y: 434, distance: 27.2
click at [756, 430] on li "1-mal pro Woche kulinarische Highlights und Themenabende: süße Versuchungen in …" at bounding box center [534, 450] width 615 height 98
drag, startPoint x: 659, startPoint y: 428, endPoint x: 686, endPoint y: 438, distance: 28.5
click at [724, 433] on li "1-mal pro Woche kulinarische Highlights und Themenabende: süße Versuchungen in …" at bounding box center [534, 450] width 615 height 98
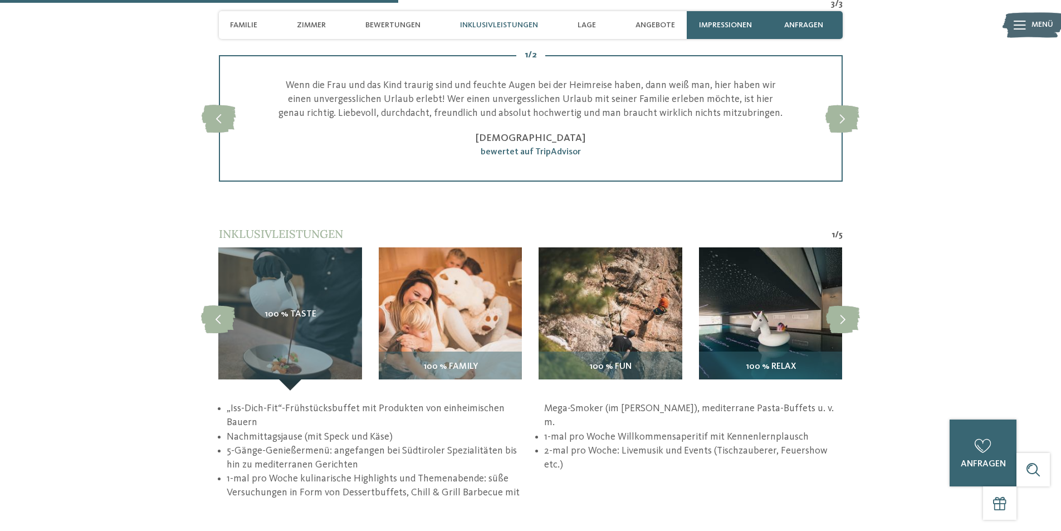
drag, startPoint x: 653, startPoint y: 444, endPoint x: 619, endPoint y: 448, distance: 33.6
click at [651, 444] on li "1-mal pro Woche Willkommensaperitif mit Kennenlernplausch" at bounding box center [693, 437] width 298 height 14
drag, startPoint x: 612, startPoint y: 449, endPoint x: 643, endPoint y: 448, distance: 30.6
click at [643, 444] on li "1-mal pro Woche Willkommensaperitif mit Kennenlernplausch" at bounding box center [693, 437] width 298 height 14
click at [601, 444] on li "1-mal pro Woche Willkommensaperitif mit Kennenlernplausch" at bounding box center [693, 437] width 298 height 14
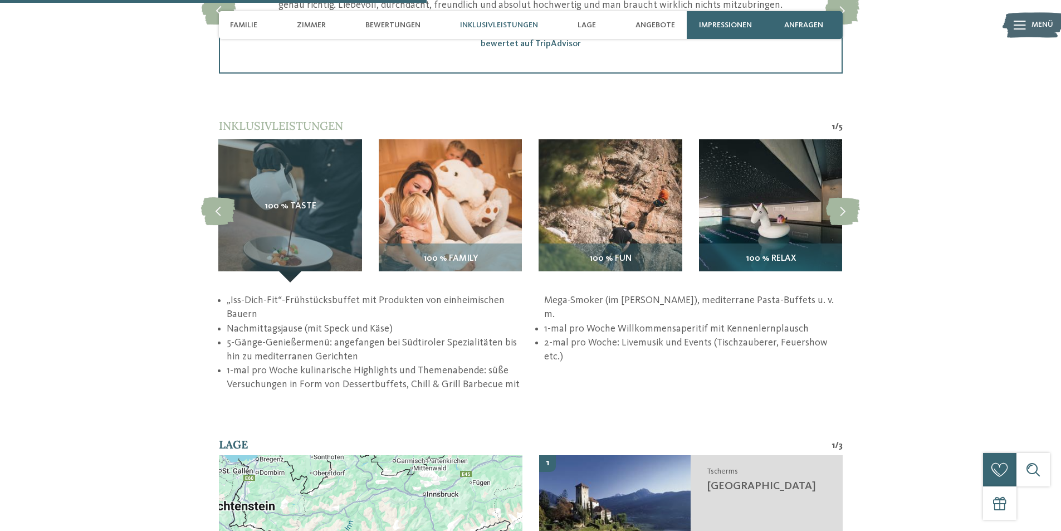
scroll to position [1669, 0]
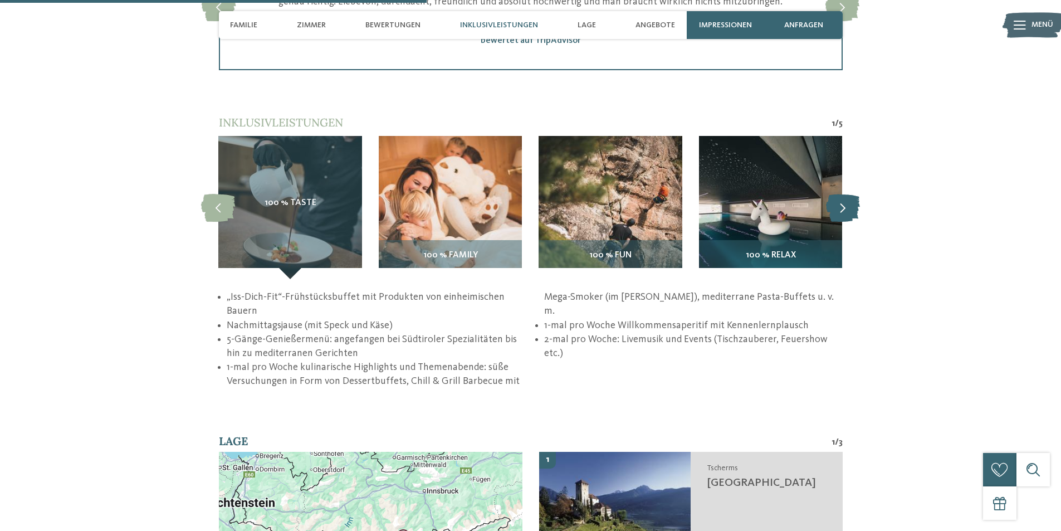
click at [849, 207] on icon at bounding box center [843, 208] width 34 height 28
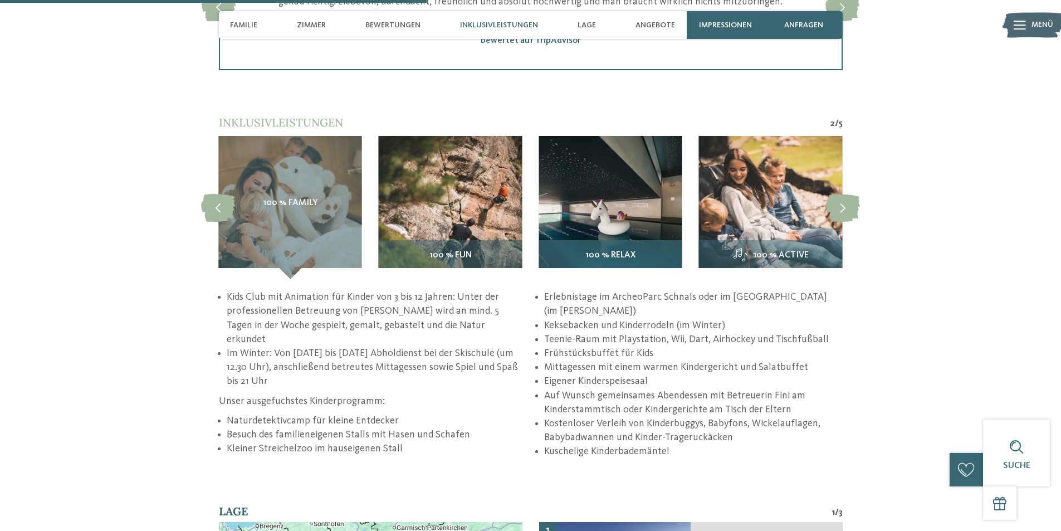
click at [639, 206] on img at bounding box center [609, 207] width 143 height 143
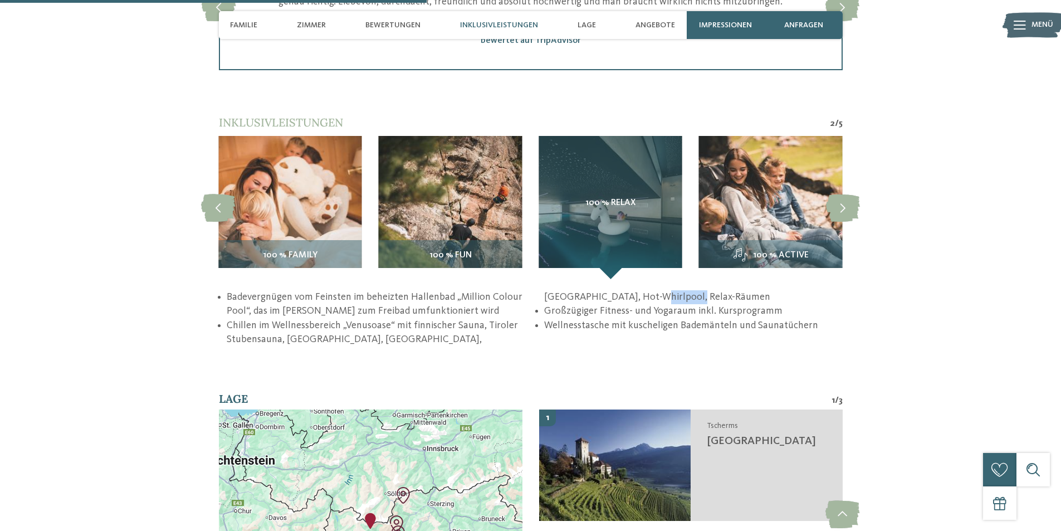
drag, startPoint x: 591, startPoint y: 295, endPoint x: 613, endPoint y: 295, distance: 21.7
click at [615, 295] on li "Chillen im Wellnessbereich „Venusoase“ mit finnischer Sauna, Tiroler Stubensaun…" at bounding box center [534, 318] width 615 height 56
drag, startPoint x: 580, startPoint y: 311, endPoint x: 679, endPoint y: 313, distance: 99.1
click at [687, 311] on li "Großzügiger Fitness- und Yogaraum inkl. Kursprogramm" at bounding box center [693, 311] width 298 height 14
drag, startPoint x: 610, startPoint y: 327, endPoint x: 649, endPoint y: 326, distance: 39.5
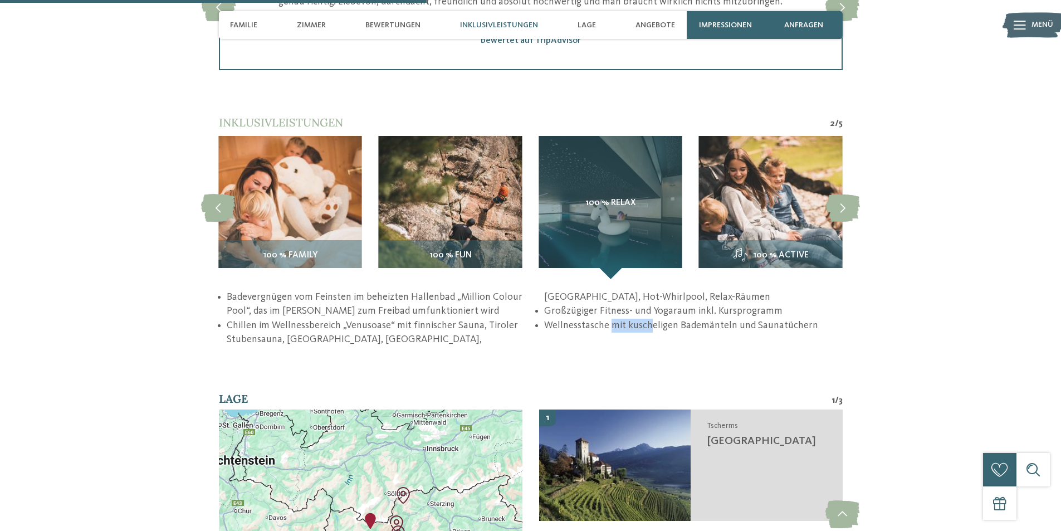
click at [649, 326] on li "Wellnesstasche mit kuscheligen Bademänteln und Saunatüchern" at bounding box center [693, 325] width 298 height 14
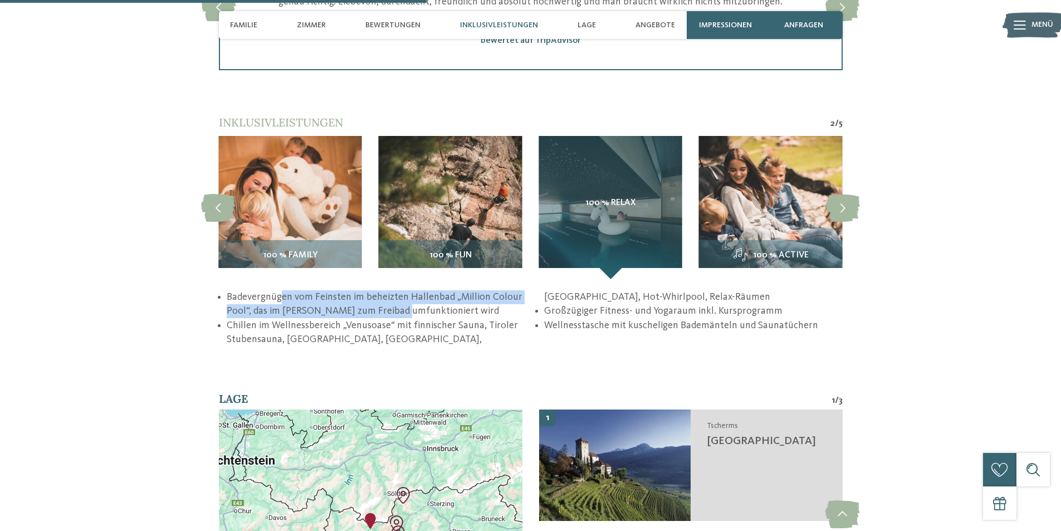
drag, startPoint x: 302, startPoint y: 292, endPoint x: 405, endPoint y: 312, distance: 105.0
click at [405, 312] on li "Badevergnügen vom Feinsten im beheizten Hallenbad „Million Colour Pool“, das im…" at bounding box center [376, 304] width 298 height 28
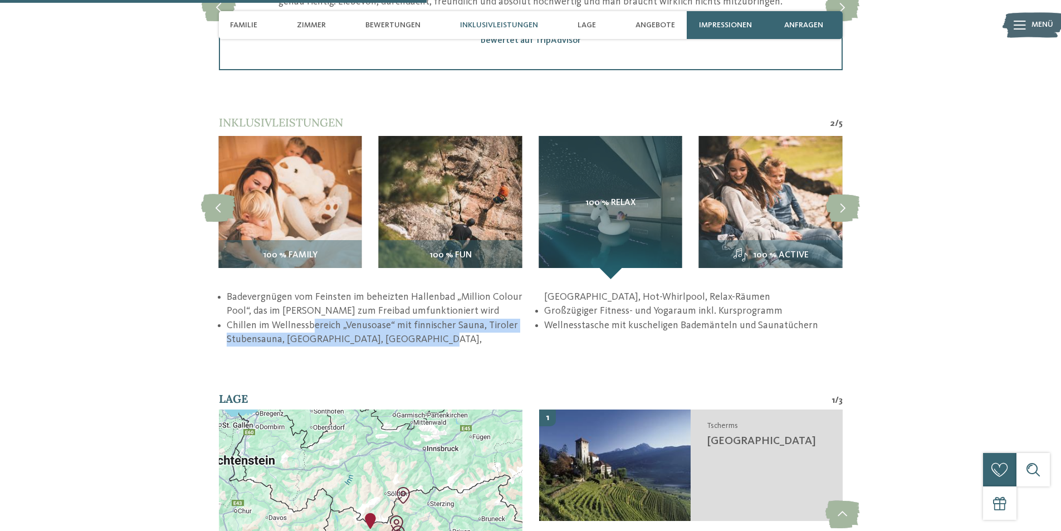
drag, startPoint x: 313, startPoint y: 324, endPoint x: 455, endPoint y: 339, distance: 142.2
click at [434, 336] on li "Chillen im Wellnessbereich „Venusoase“ mit finnischer Sauna, Tiroler Stubensaun…" at bounding box center [534, 318] width 615 height 56
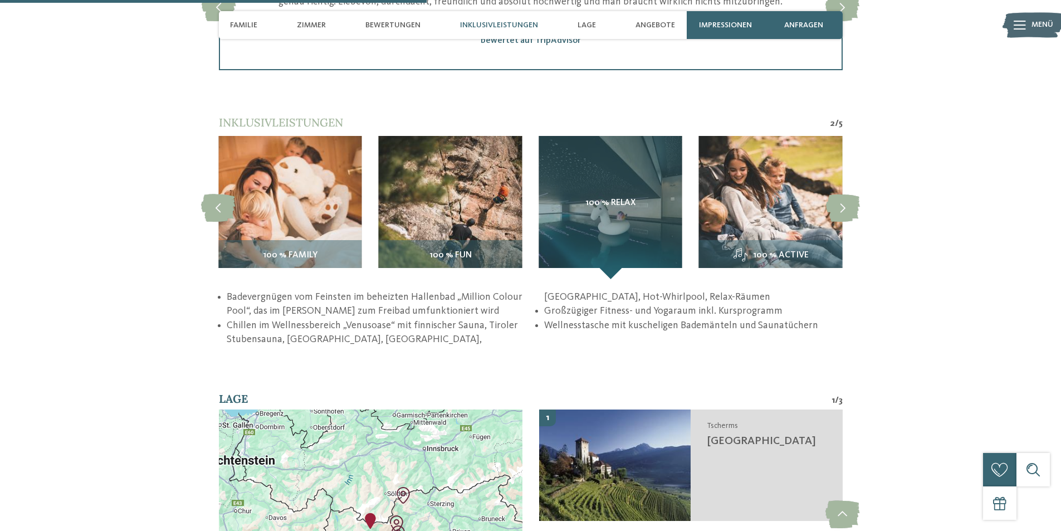
click at [465, 340] on li "Chillen im Wellnessbereich „Venusoase“ mit finnischer Sauna, Tiroler Stubensaun…" at bounding box center [534, 318] width 615 height 56
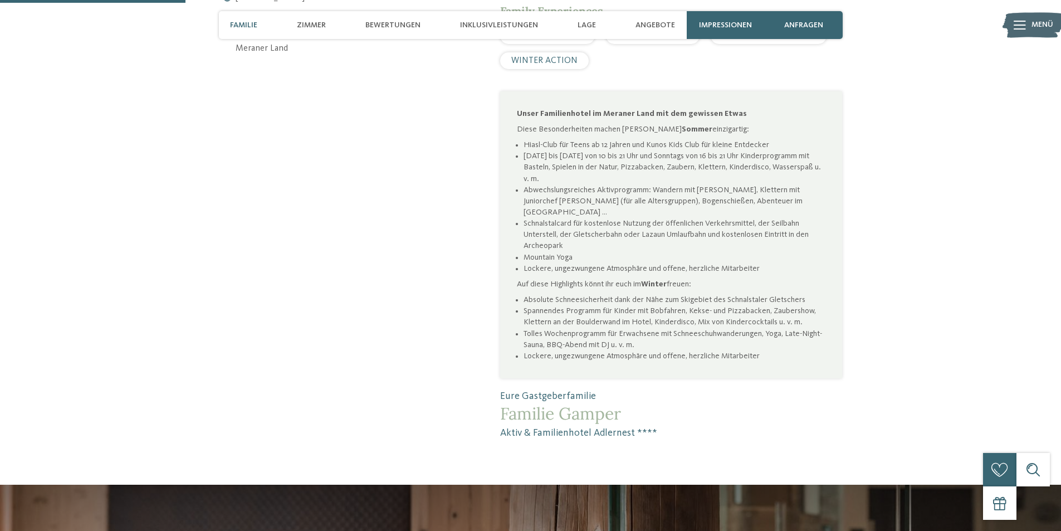
scroll to position [724, 0]
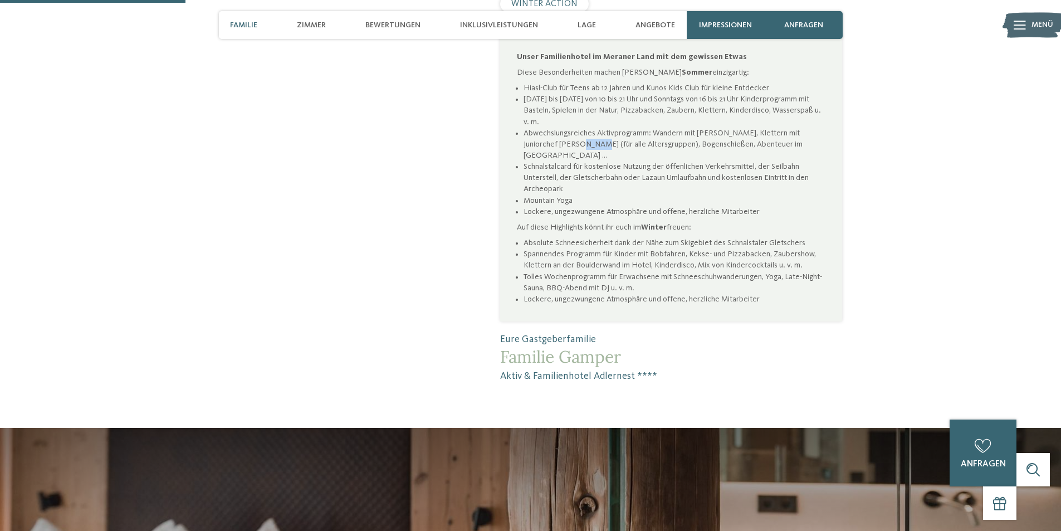
drag, startPoint x: 571, startPoint y: 146, endPoint x: 602, endPoint y: 144, distance: 30.7
click at [589, 144] on li "Abwechslungsreiches Aktivprogramm: Wandern mit Seniorchef Armin, Klettern mit J…" at bounding box center [674, 144] width 302 height 33
drag, startPoint x: 626, startPoint y: 145, endPoint x: 641, endPoint y: 144, distance: 15.0
click at [641, 144] on li "Abwechslungsreiches Aktivprogramm: Wandern mit Seniorchef Armin, Klettern mit J…" at bounding box center [674, 144] width 302 height 33
drag, startPoint x: 670, startPoint y: 148, endPoint x: 682, endPoint y: 147, distance: 12.3
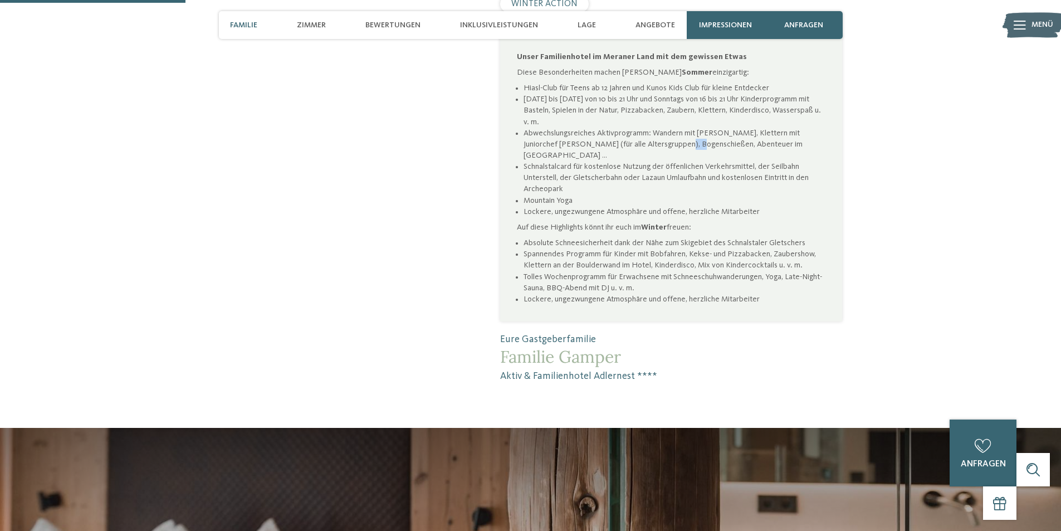
click at [682, 147] on li "Abwechslungsreiches Aktivprogramm: Wandern mit Seniorchef Armin, Klettern mit J…" at bounding box center [674, 144] width 302 height 33
click at [638, 145] on li "Abwechslungsreiches Aktivprogramm: Wandern mit Seniorchef Armin, Klettern mit J…" at bounding box center [674, 144] width 302 height 33
drag, startPoint x: 552, startPoint y: 107, endPoint x: 617, endPoint y: 182, distance: 98.6
click at [629, 111] on li "Montag bis Freitag von 10 bis 21 Uhr und Sonntags von 16 bis 21 Uhr Kinderprogr…" at bounding box center [674, 110] width 302 height 33
click at [640, 167] on li "Schnalstalcard für kostenlose Nutzung der öffenlichen Verkehrsmittel, der Seilb…" at bounding box center [674, 177] width 302 height 33
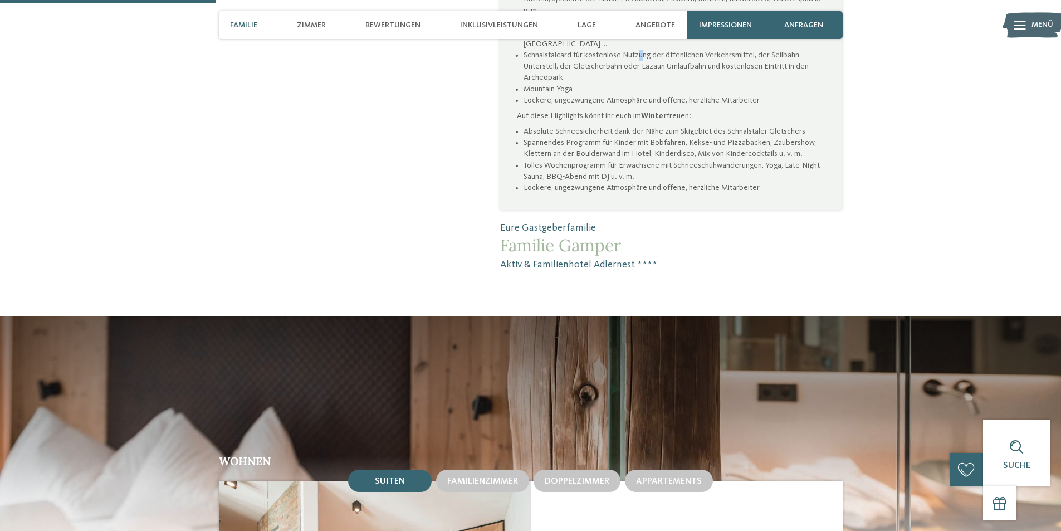
scroll to position [1058, 0]
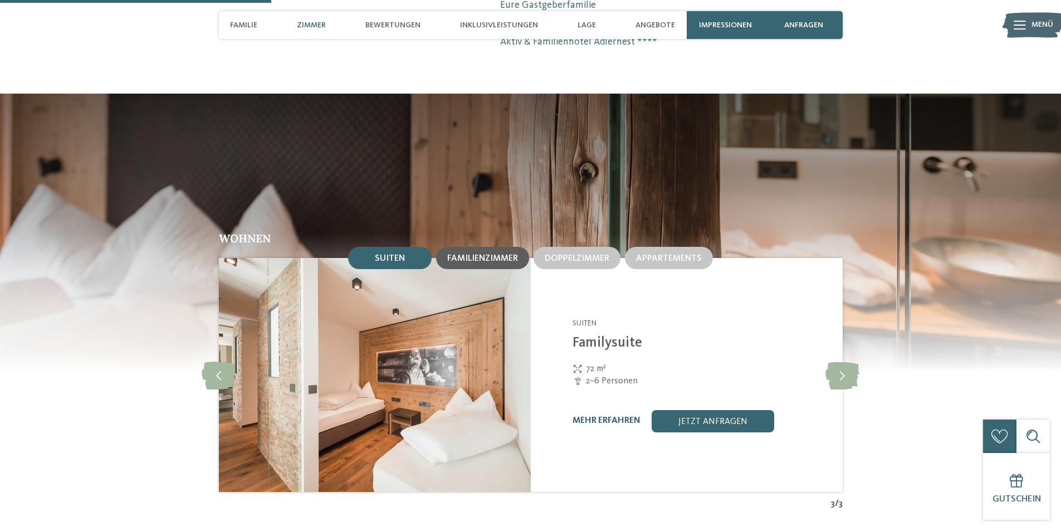
click at [466, 256] on span "Familienzimmer" at bounding box center [482, 258] width 71 height 9
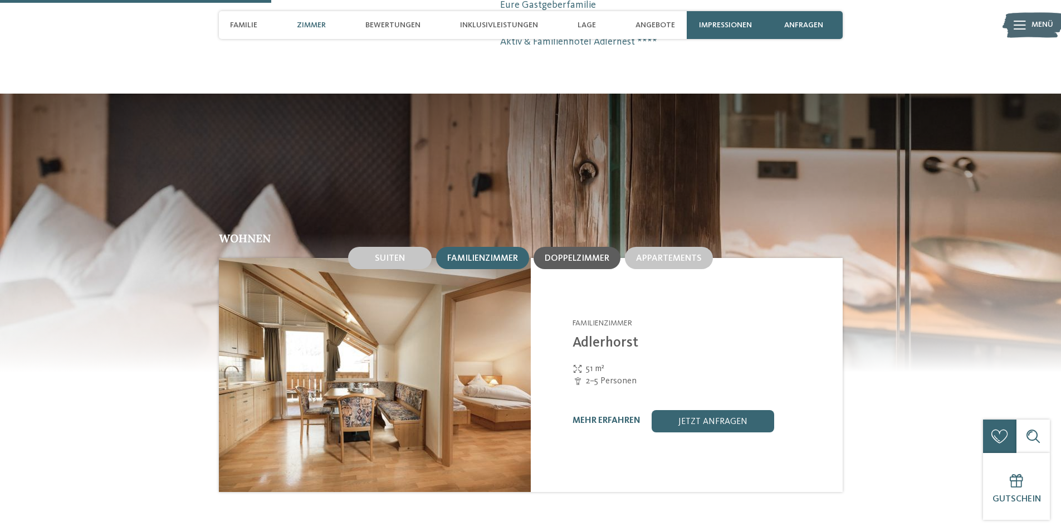
click at [549, 259] on span "Doppelzimmer" at bounding box center [577, 258] width 65 height 9
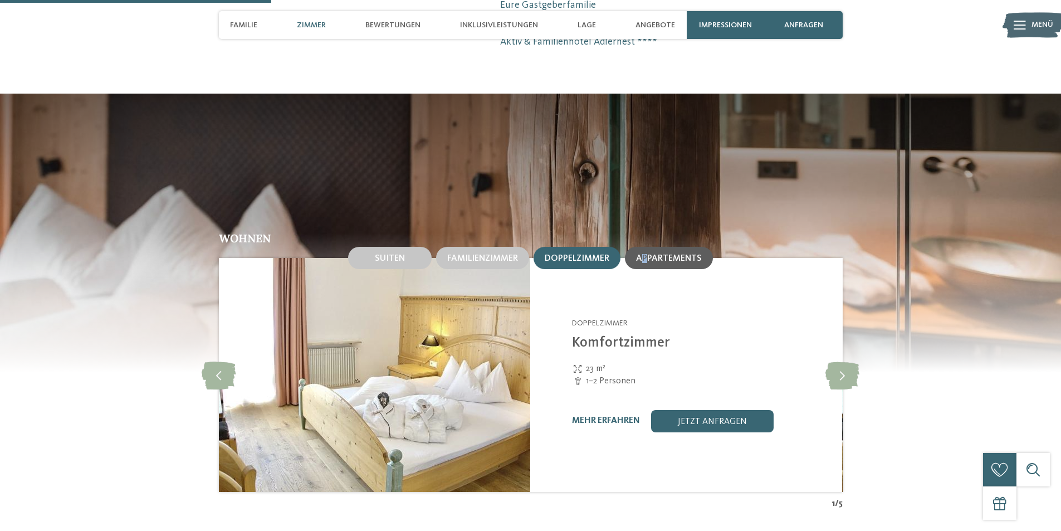
click at [646, 260] on span "Appartements" at bounding box center [669, 258] width 66 height 9
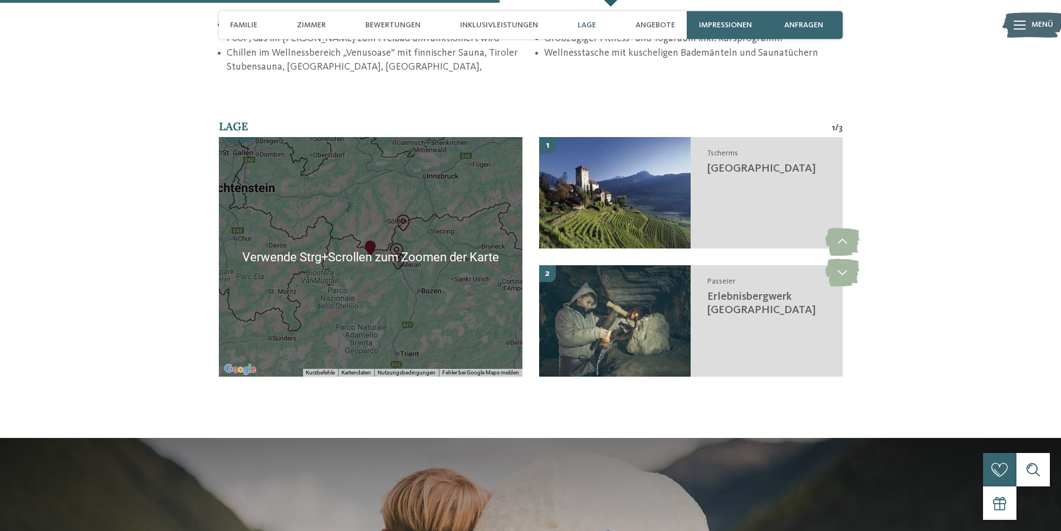
scroll to position [1949, 0]
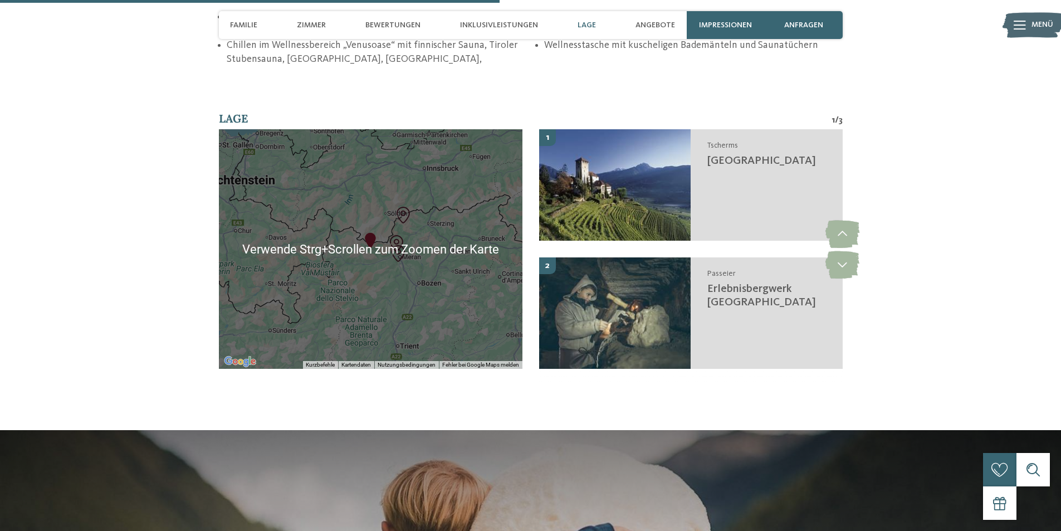
click at [390, 295] on div at bounding box center [370, 248] width 303 height 239
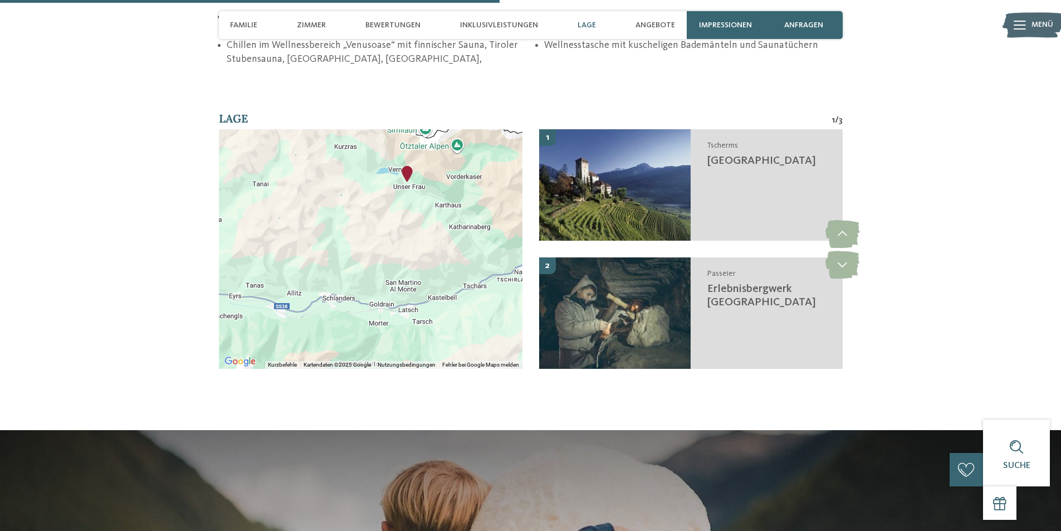
drag, startPoint x: 418, startPoint y: 218, endPoint x: 413, endPoint y: 248, distance: 30.5
click at [413, 248] on div at bounding box center [370, 248] width 303 height 239
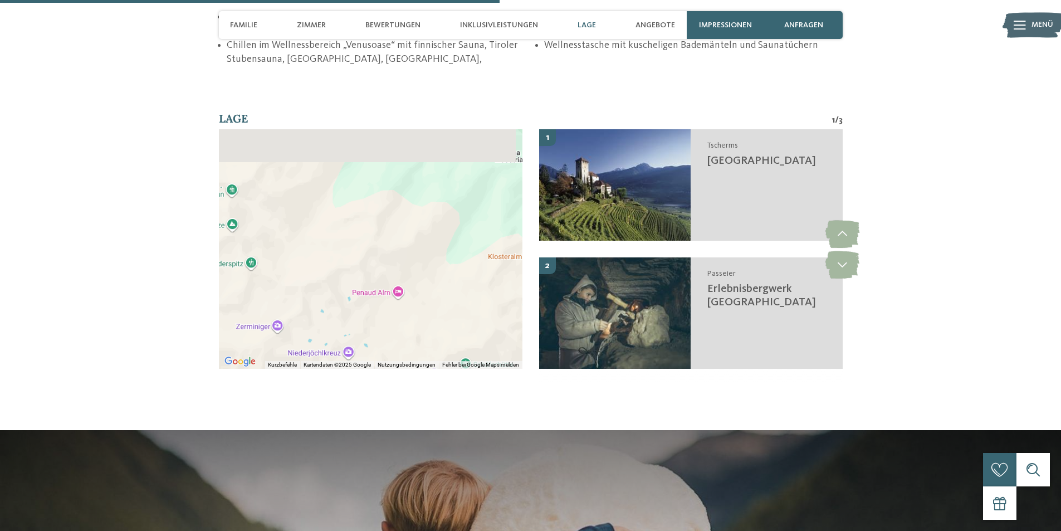
click at [423, 314] on div at bounding box center [370, 248] width 303 height 239
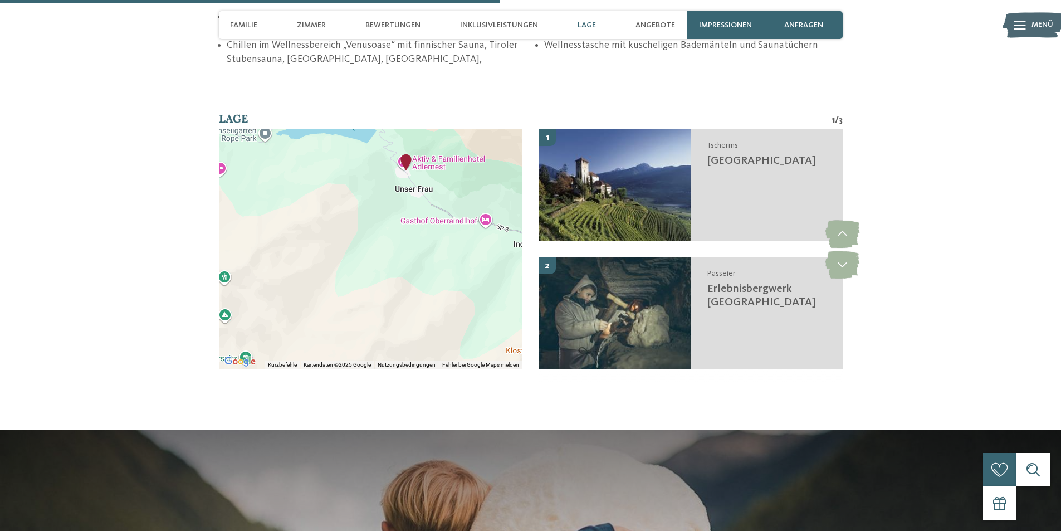
drag, startPoint x: 418, startPoint y: 207, endPoint x: 420, endPoint y: 311, distance: 104.2
click at [421, 316] on div at bounding box center [370, 248] width 303 height 239
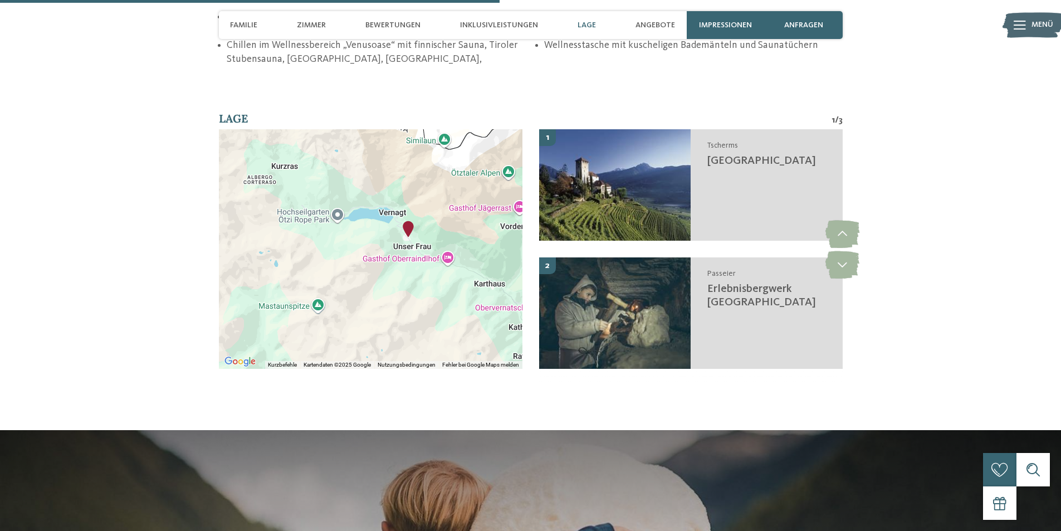
drag, startPoint x: 434, startPoint y: 290, endPoint x: 432, endPoint y: 307, distance: 18.0
click at [432, 307] on div at bounding box center [370, 248] width 303 height 239
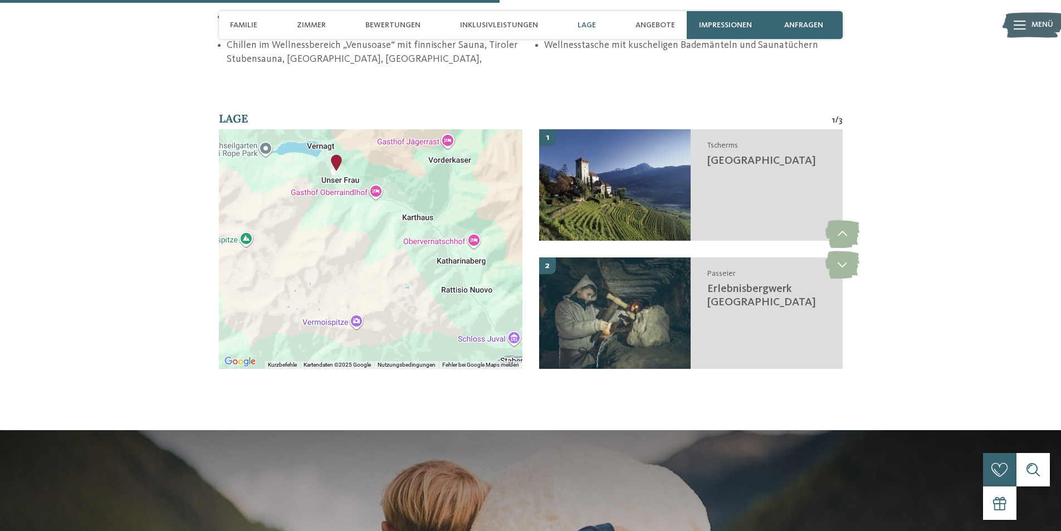
drag, startPoint x: 438, startPoint y: 307, endPoint x: 364, endPoint y: 226, distance: 110.0
click at [364, 226] on div at bounding box center [370, 248] width 303 height 239
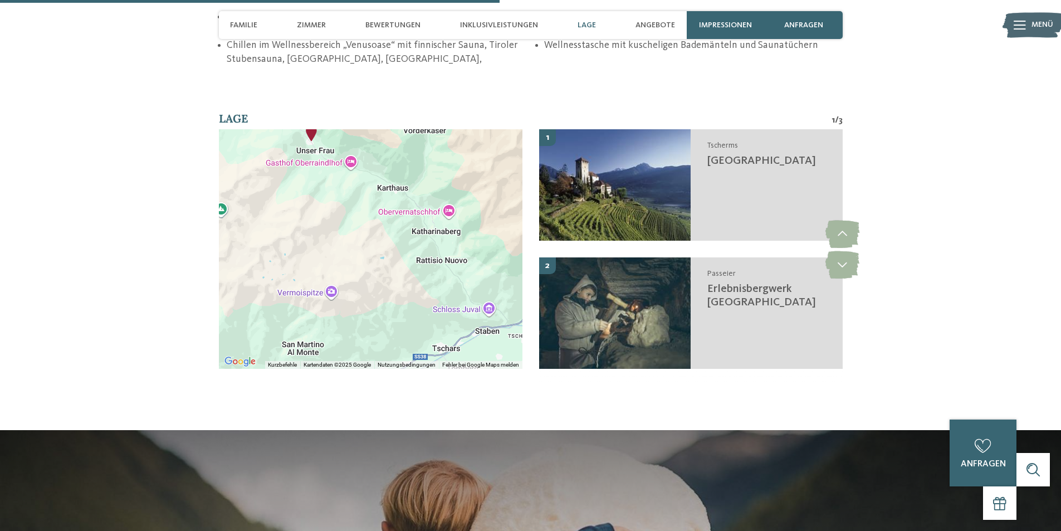
drag, startPoint x: 403, startPoint y: 278, endPoint x: 379, endPoint y: 248, distance: 38.8
click at [379, 248] on div at bounding box center [370, 248] width 303 height 239
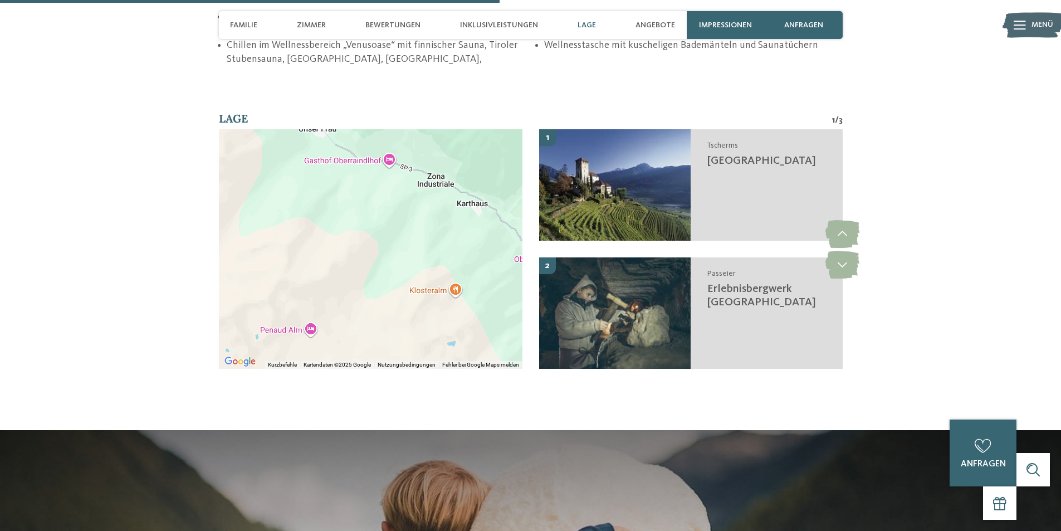
drag, startPoint x: 374, startPoint y: 245, endPoint x: 388, endPoint y: 261, distance: 20.9
click at [444, 336] on div at bounding box center [370, 248] width 303 height 239
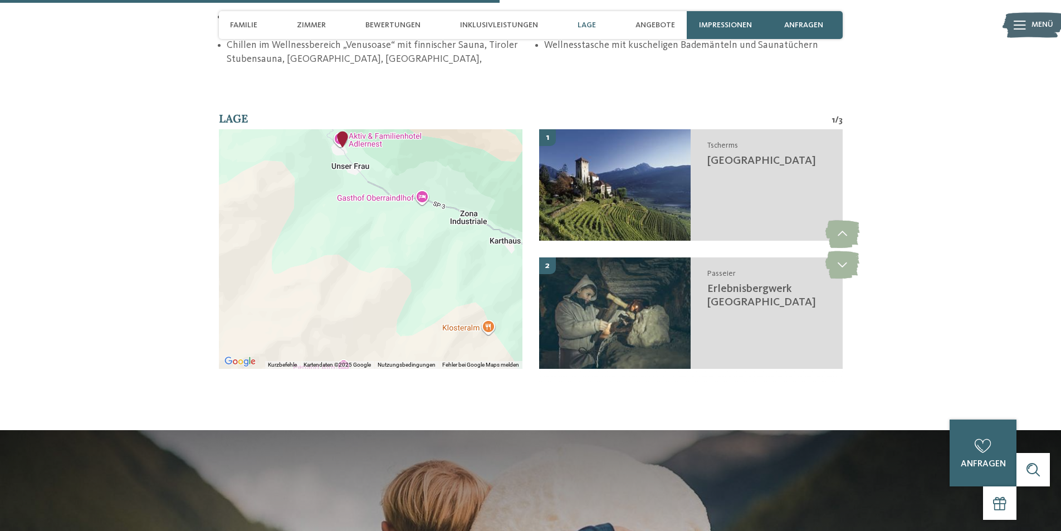
drag, startPoint x: 394, startPoint y: 268, endPoint x: 434, endPoint y: 328, distance: 71.8
click at [434, 329] on div at bounding box center [370, 248] width 303 height 239
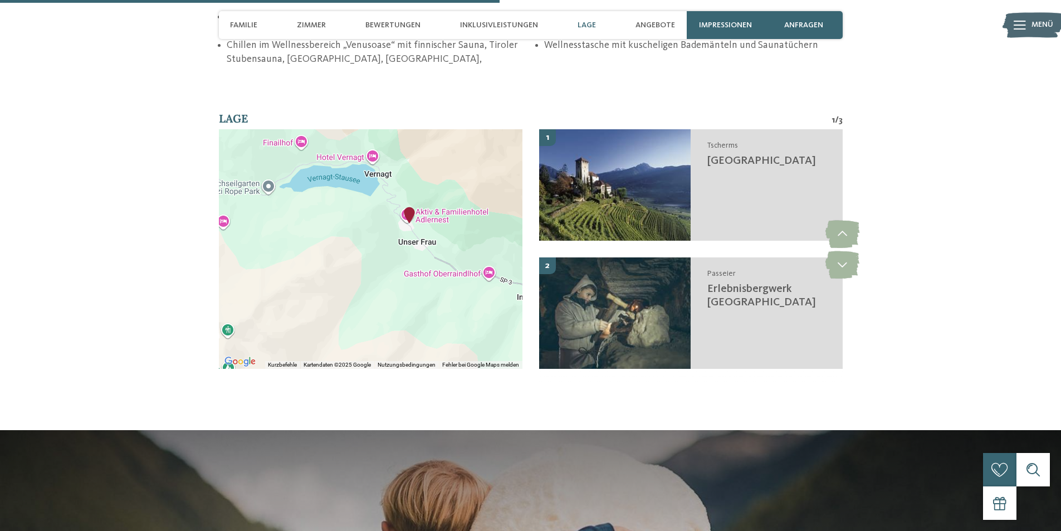
drag, startPoint x: 394, startPoint y: 285, endPoint x: 433, endPoint y: 315, distance: 49.3
click at [433, 315] on div at bounding box center [370, 248] width 303 height 239
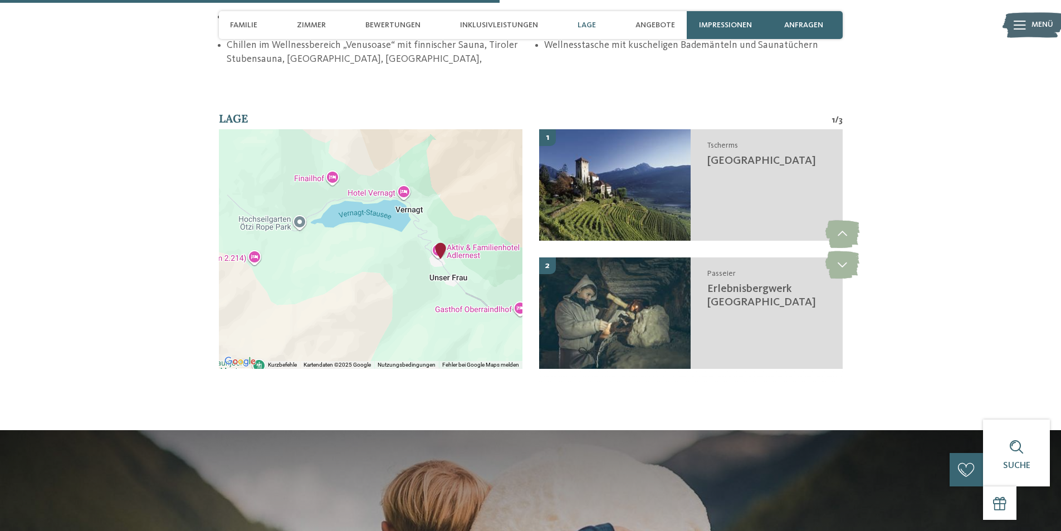
drag, startPoint x: 371, startPoint y: 249, endPoint x: 403, endPoint y: 287, distance: 49.0
click at [403, 287] on div at bounding box center [370, 248] width 303 height 239
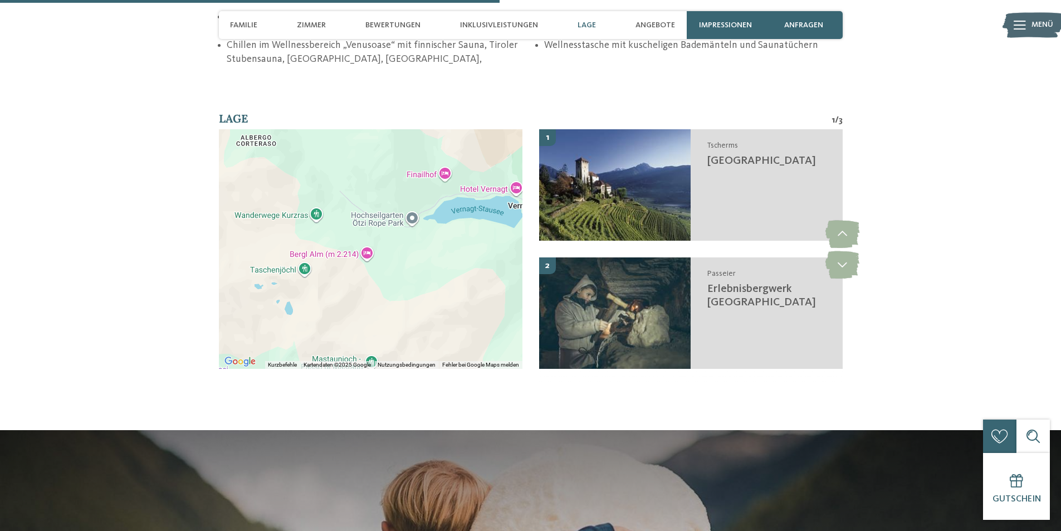
drag, startPoint x: 364, startPoint y: 274, endPoint x: 465, endPoint y: 269, distance: 100.9
click at [465, 269] on div at bounding box center [370, 248] width 303 height 239
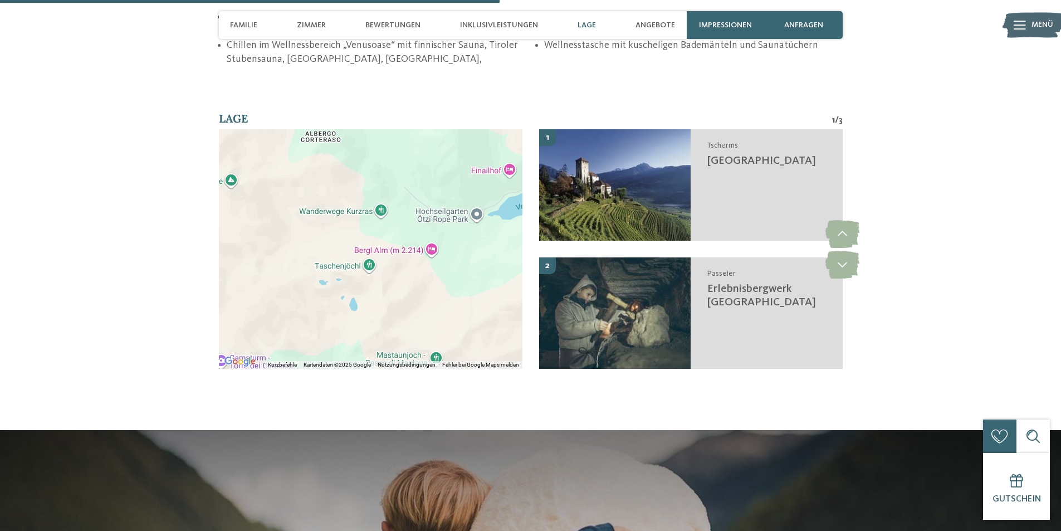
drag, startPoint x: 364, startPoint y: 277, endPoint x: 426, endPoint y: 277, distance: 62.4
click at [426, 277] on div at bounding box center [370, 248] width 303 height 239
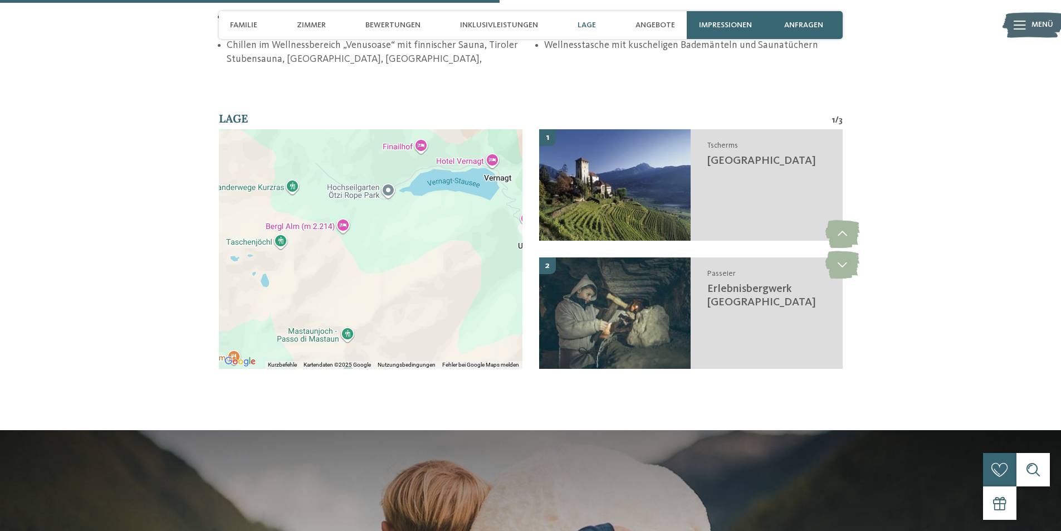
drag, startPoint x: 448, startPoint y: 296, endPoint x: 359, endPoint y: 253, distance: 99.4
click at [359, 253] on div at bounding box center [370, 248] width 303 height 239
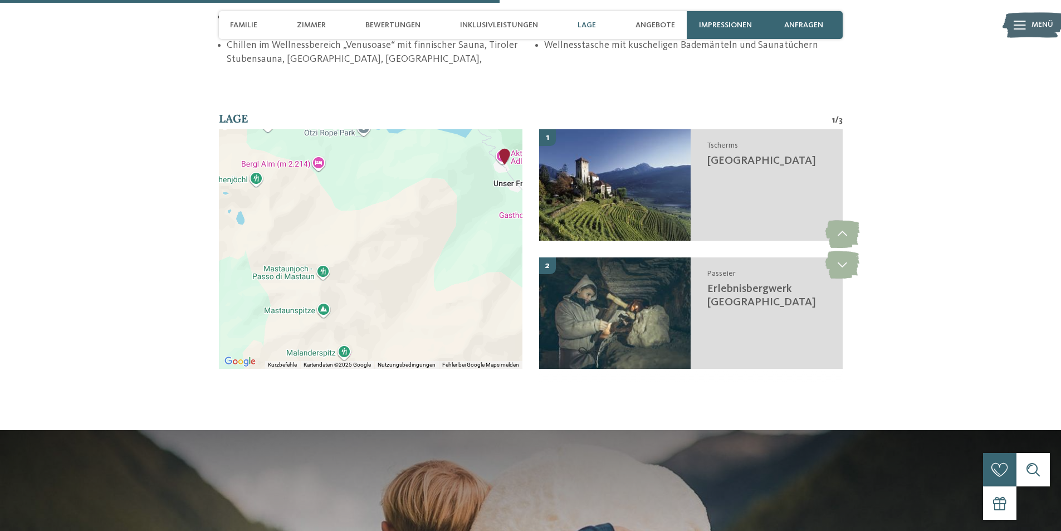
drag, startPoint x: 445, startPoint y: 290, endPoint x: 430, endPoint y: 248, distance: 44.1
click at [427, 229] on div at bounding box center [370, 248] width 303 height 239
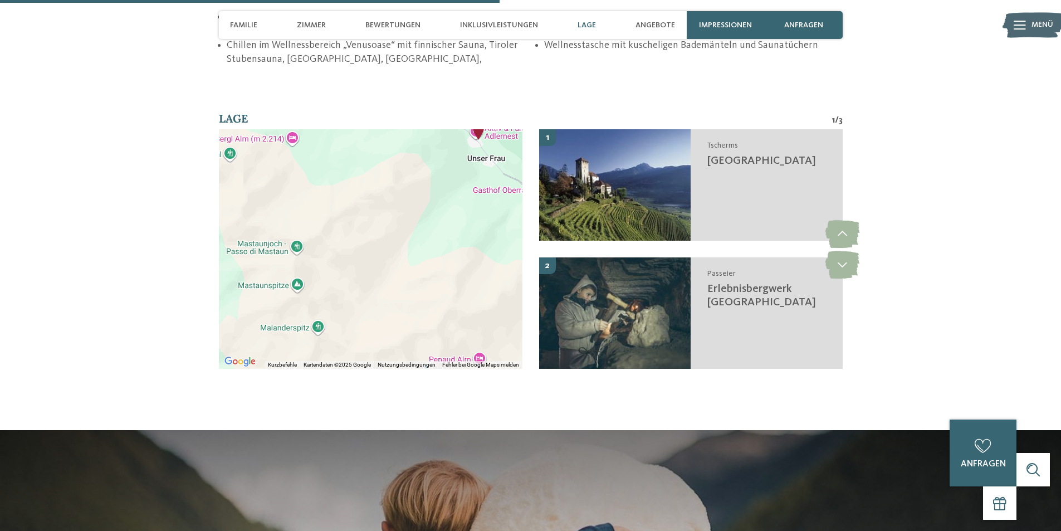
drag, startPoint x: 422, startPoint y: 261, endPoint x: 342, endPoint y: 229, distance: 85.9
click at [342, 229] on div at bounding box center [370, 248] width 303 height 239
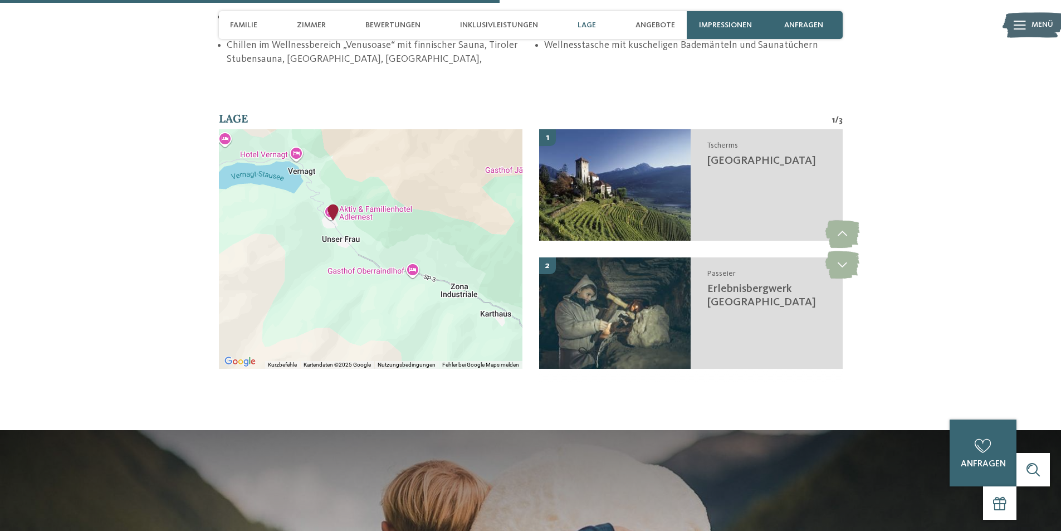
drag, startPoint x: 424, startPoint y: 213, endPoint x: 363, endPoint y: 321, distance: 123.4
click at [363, 321] on div at bounding box center [370, 248] width 303 height 239
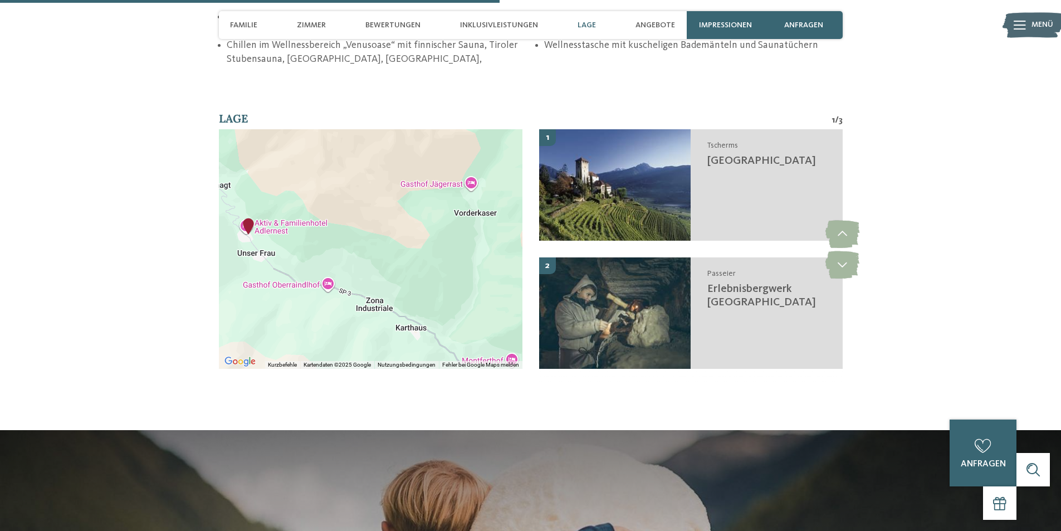
drag, startPoint x: 445, startPoint y: 240, endPoint x: 387, endPoint y: 238, distance: 58.5
click at [376, 229] on div at bounding box center [370, 248] width 303 height 239
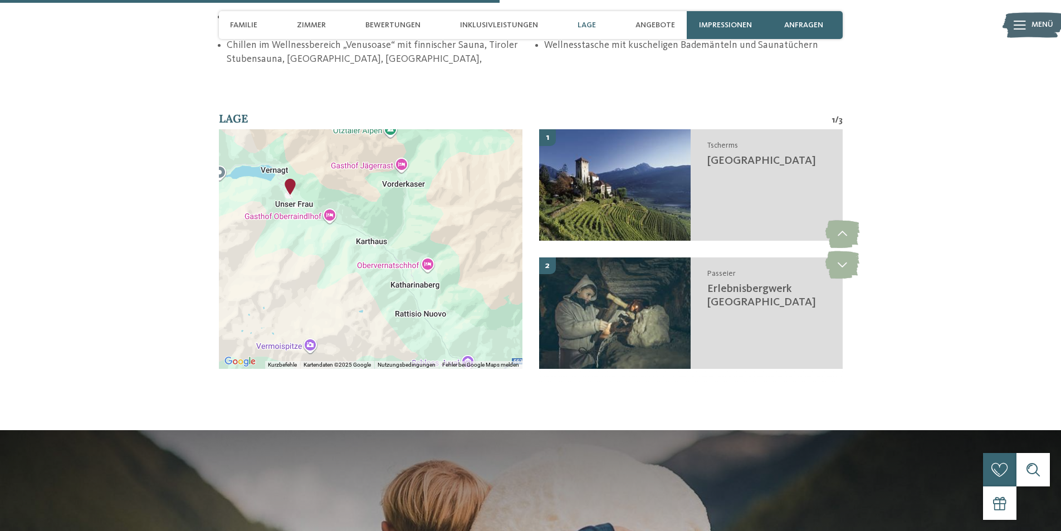
drag, startPoint x: 460, startPoint y: 269, endPoint x: 447, endPoint y: 263, distance: 14.7
click at [427, 215] on div at bounding box center [370, 248] width 303 height 239
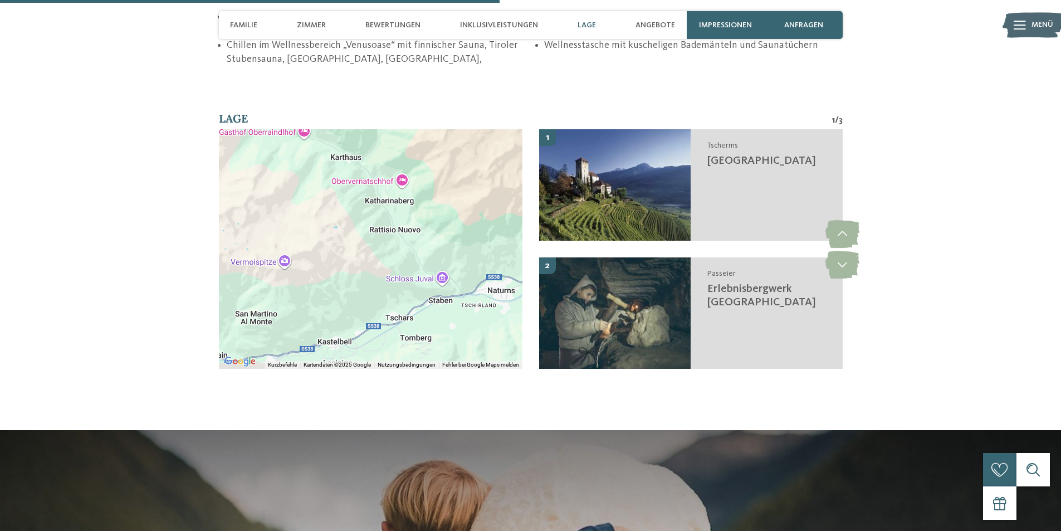
drag, startPoint x: 472, startPoint y: 302, endPoint x: 442, endPoint y: 208, distance: 98.4
click at [442, 208] on div at bounding box center [370, 248] width 303 height 239
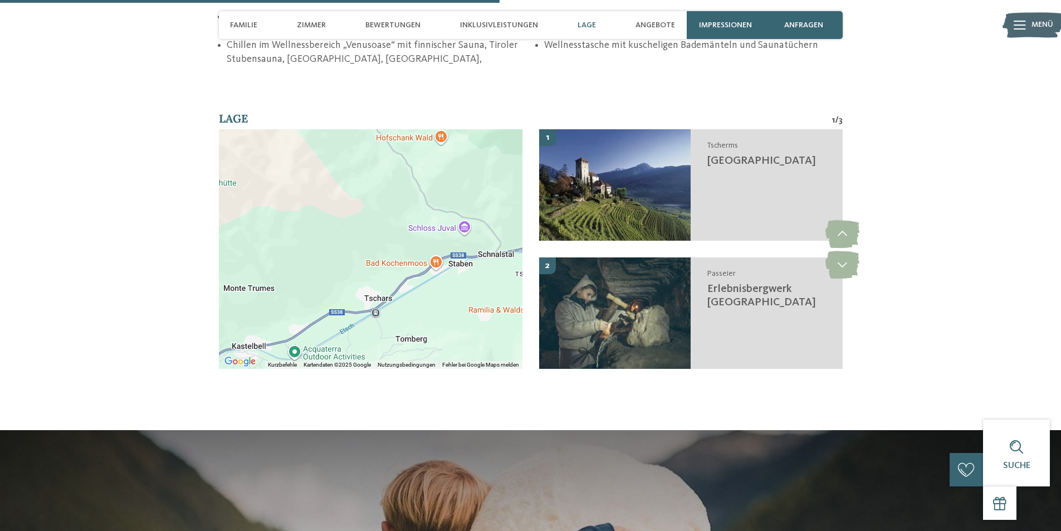
drag, startPoint x: 455, startPoint y: 266, endPoint x: 511, endPoint y: 187, distance: 96.4
click at [511, 187] on div at bounding box center [370, 248] width 303 height 239
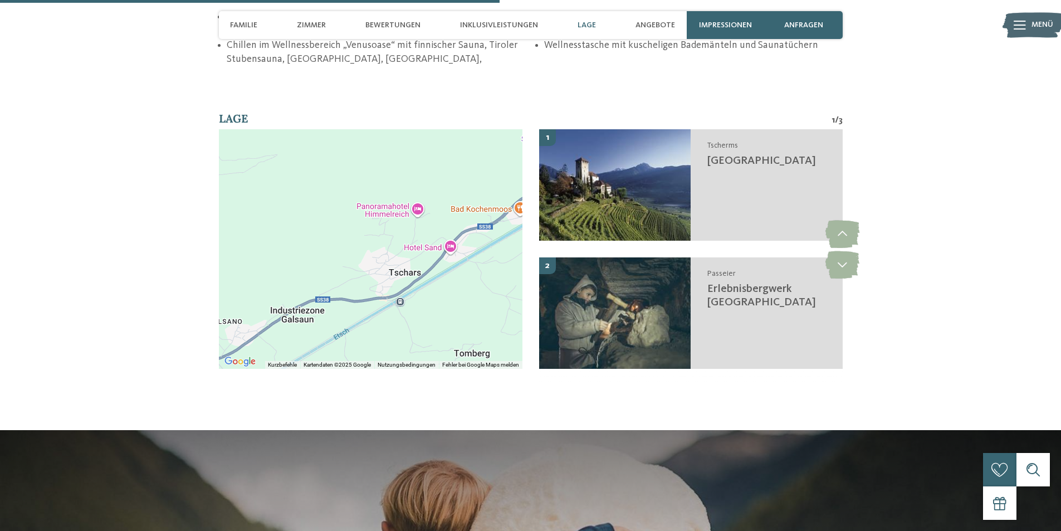
drag, startPoint x: 399, startPoint y: 313, endPoint x: 469, endPoint y: 300, distance: 70.8
click at [469, 300] on div at bounding box center [370, 248] width 303 height 239
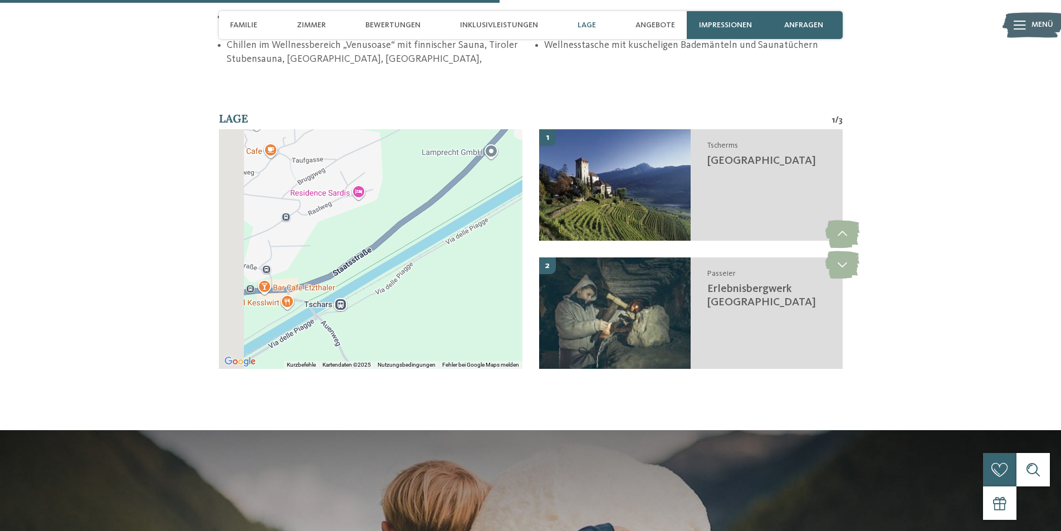
drag, startPoint x: 390, startPoint y: 271, endPoint x: 513, endPoint y: 267, distance: 123.1
click at [518, 268] on div at bounding box center [370, 248] width 303 height 239
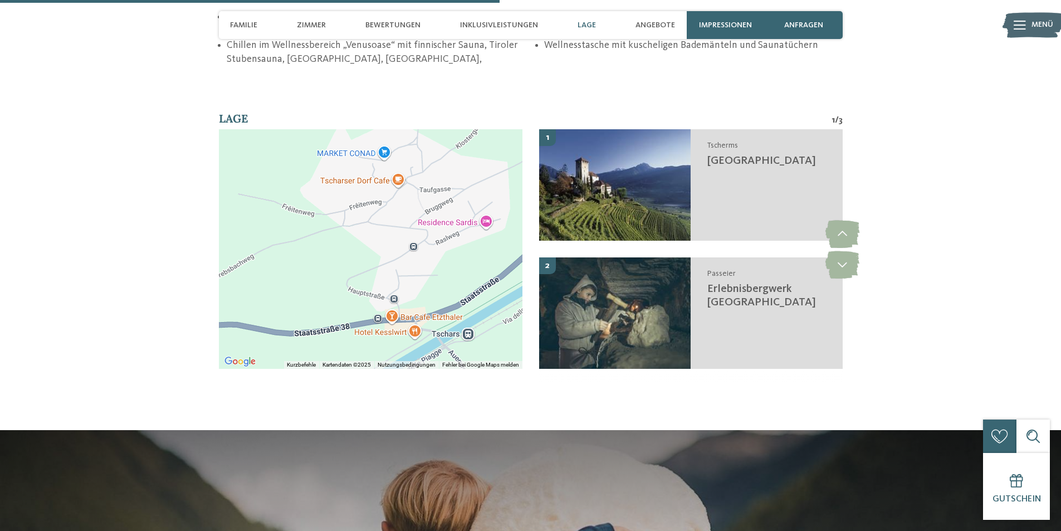
drag, startPoint x: 381, startPoint y: 236, endPoint x: 456, endPoint y: 264, distance: 79.8
click at [456, 264] on div at bounding box center [370, 248] width 303 height 239
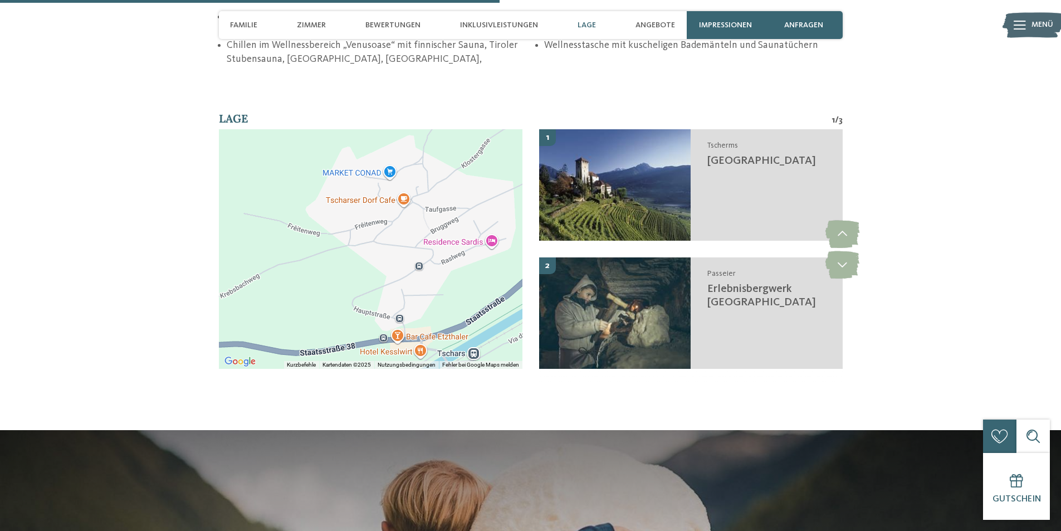
click at [350, 279] on div at bounding box center [370, 248] width 303 height 239
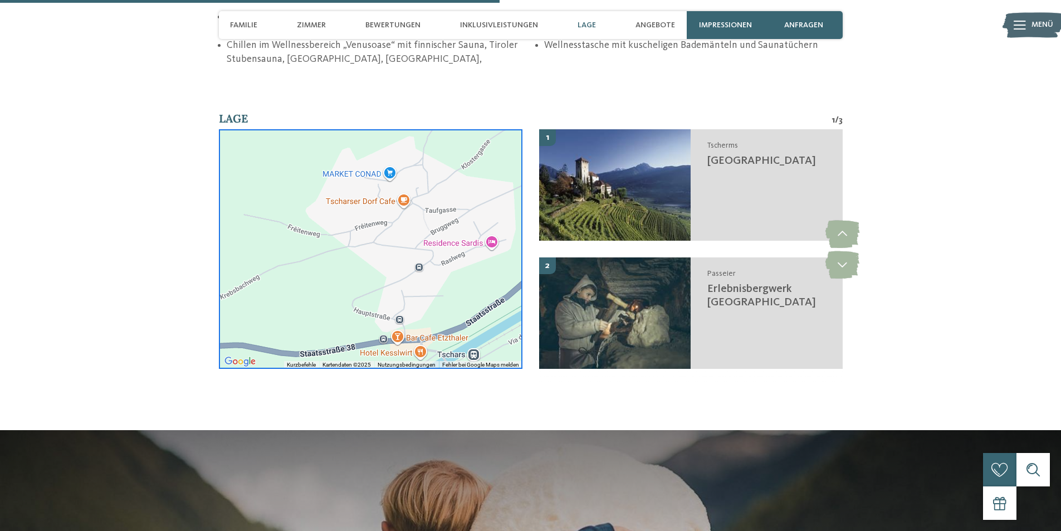
click at [463, 244] on div at bounding box center [370, 248] width 303 height 239
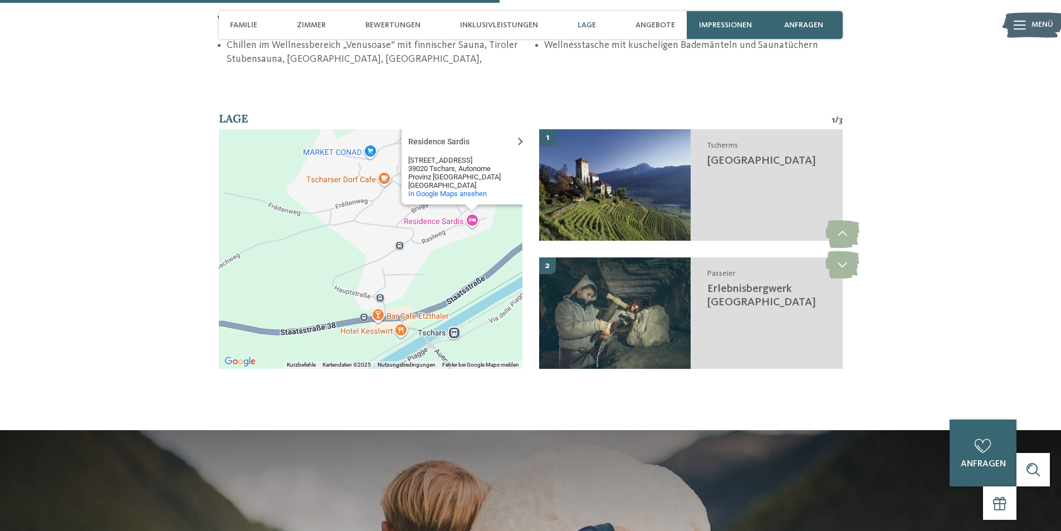
drag, startPoint x: 406, startPoint y: 296, endPoint x: 458, endPoint y: 242, distance: 74.4
click at [459, 242] on div "Residence Sardis Residence Sardis Raslweg, 16 39020 Tschars, Autonome Provinz B…" at bounding box center [370, 248] width 303 height 239
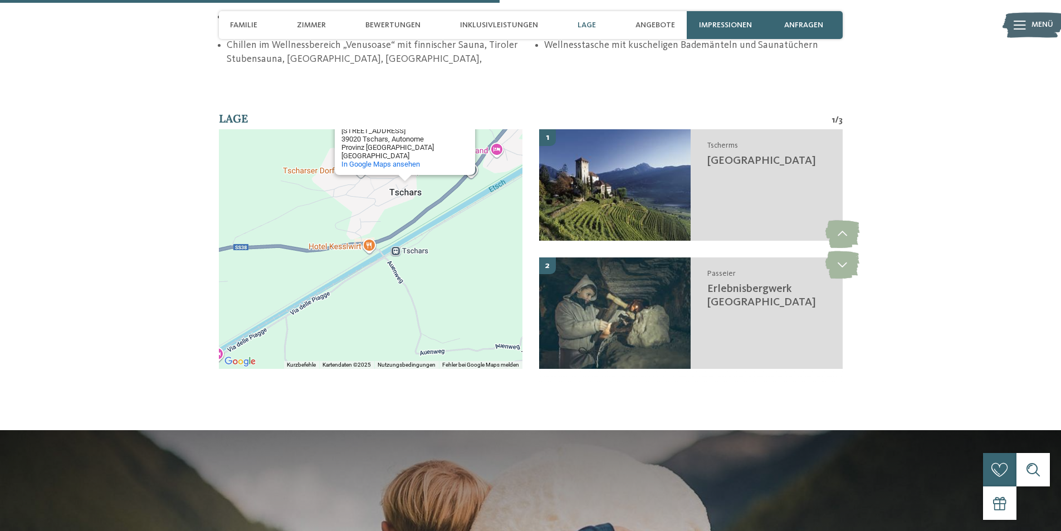
drag, startPoint x: 493, startPoint y: 264, endPoint x: 442, endPoint y: 227, distance: 63.5
click at [444, 227] on div "Residence Sardis Residence Sardis Raslweg, 16 39020 Tschars, Autonome Provinz B…" at bounding box center [370, 248] width 303 height 239
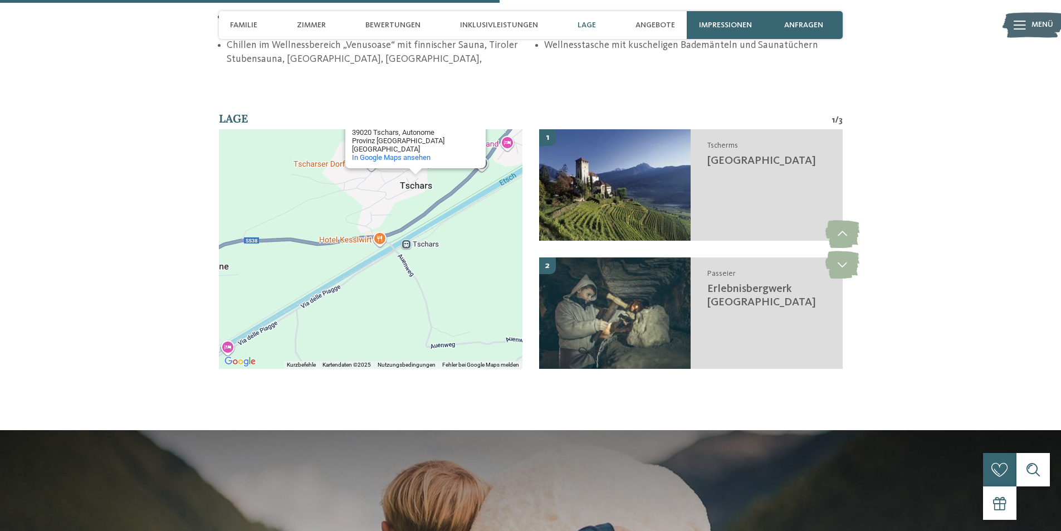
click at [356, 243] on div "Residence Sardis Residence Sardis Raslweg, 16 39020 Tschars, Autonome Provinz B…" at bounding box center [370, 248] width 303 height 239
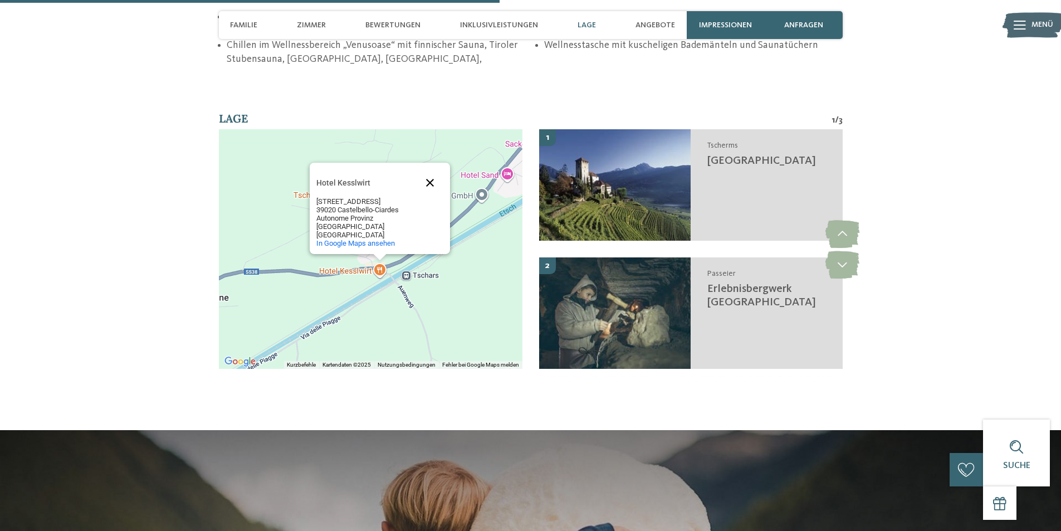
click at [422, 178] on button "Schließen" at bounding box center [429, 182] width 27 height 27
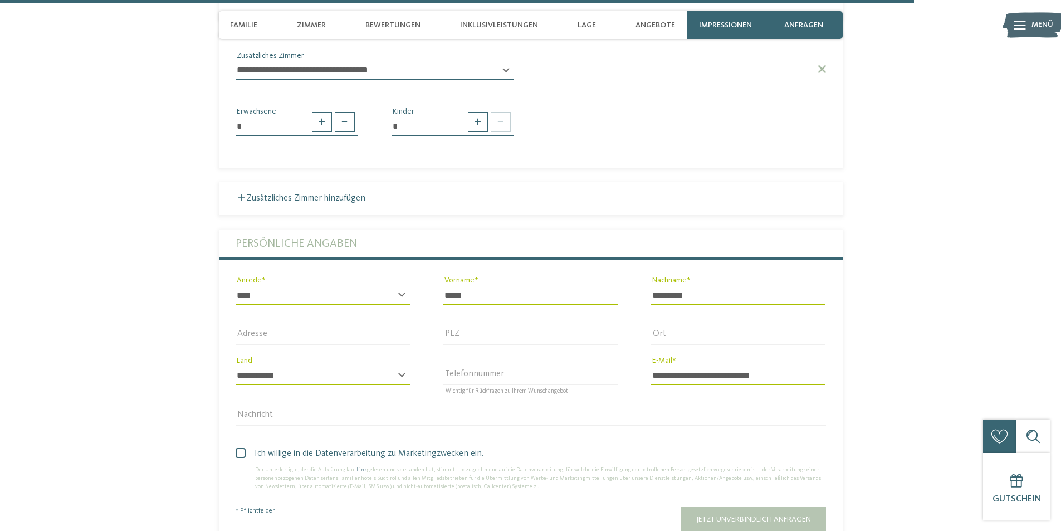
scroll to position [3564, 0]
